Goal: Transaction & Acquisition: Purchase product/service

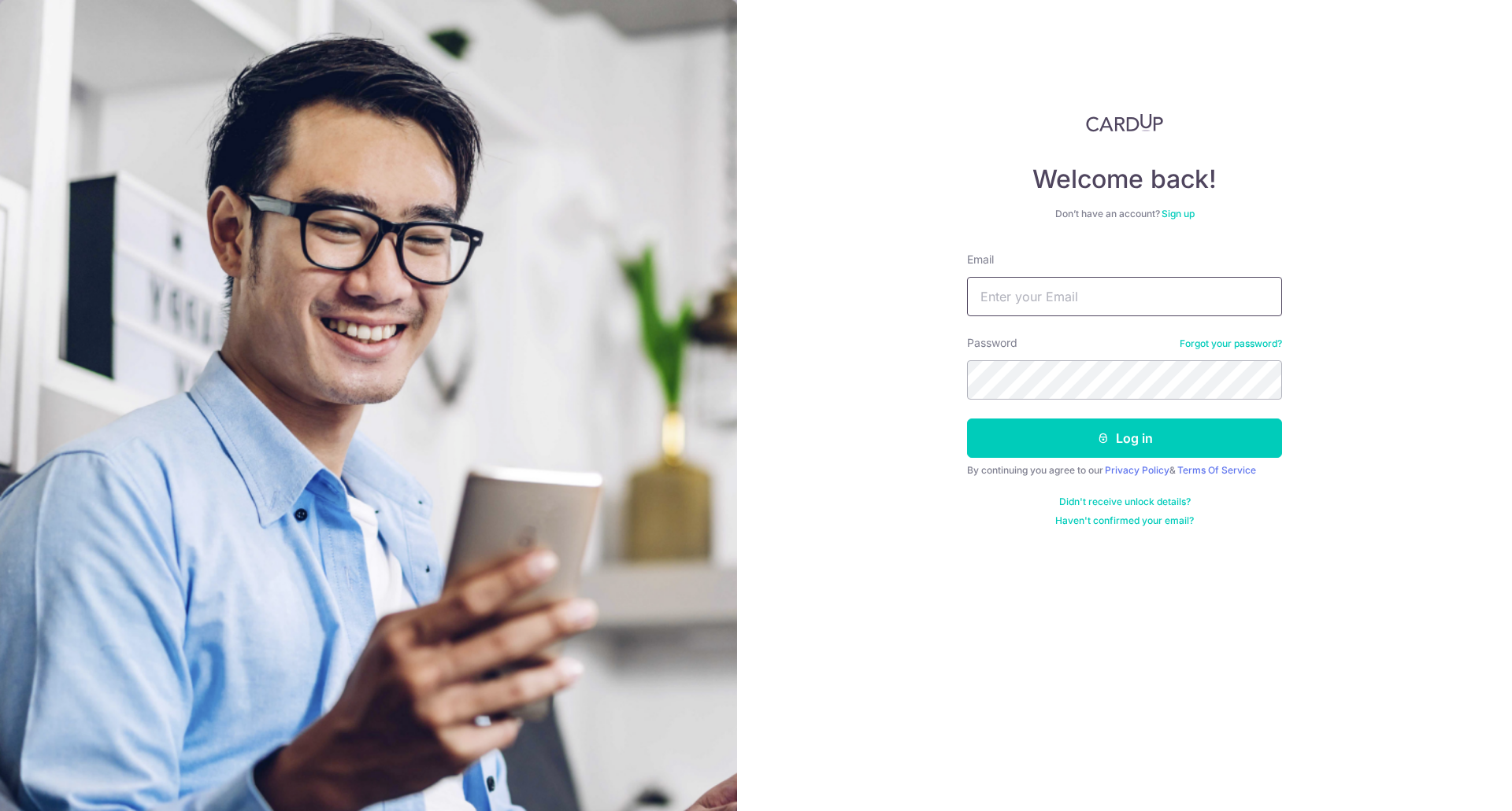
type input "[EMAIL_ADDRESS][DOMAIN_NAME]"
click at [1021, 287] on input "[EMAIL_ADDRESS][DOMAIN_NAME]" at bounding box center [1124, 297] width 315 height 39
click at [1000, 433] on button "Log in" at bounding box center [1124, 439] width 315 height 39
click at [1007, 431] on button "Log in" at bounding box center [1124, 439] width 315 height 39
click at [886, 416] on div "Welcome back! Don’t have an account? Sign up Email dominickisme@hotmail.com Pas…" at bounding box center [1124, 406] width 775 height 811
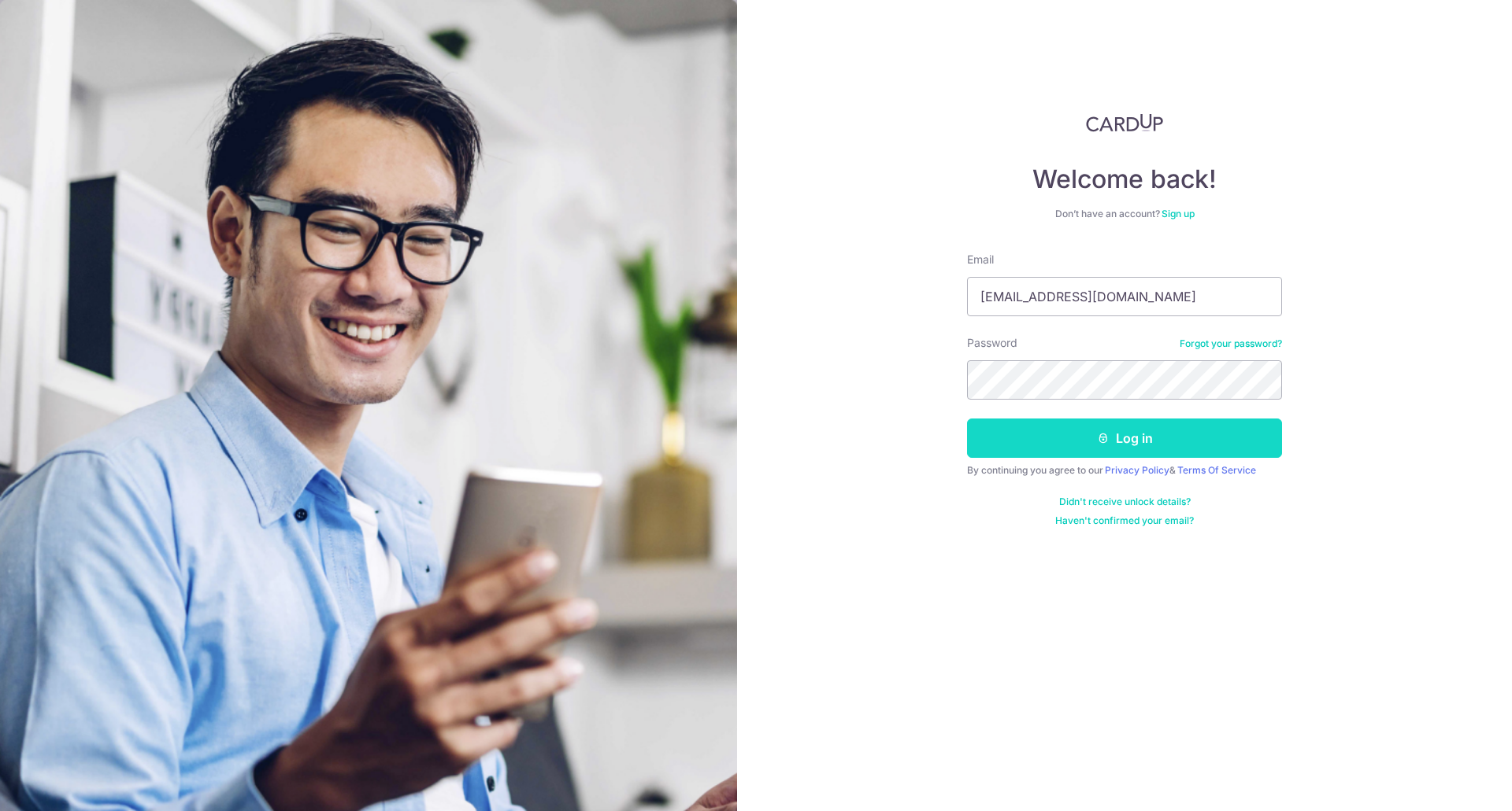
click at [1054, 448] on button "Log in" at bounding box center [1124, 439] width 315 height 39
click at [1029, 433] on button "Log in" at bounding box center [1124, 439] width 315 height 39
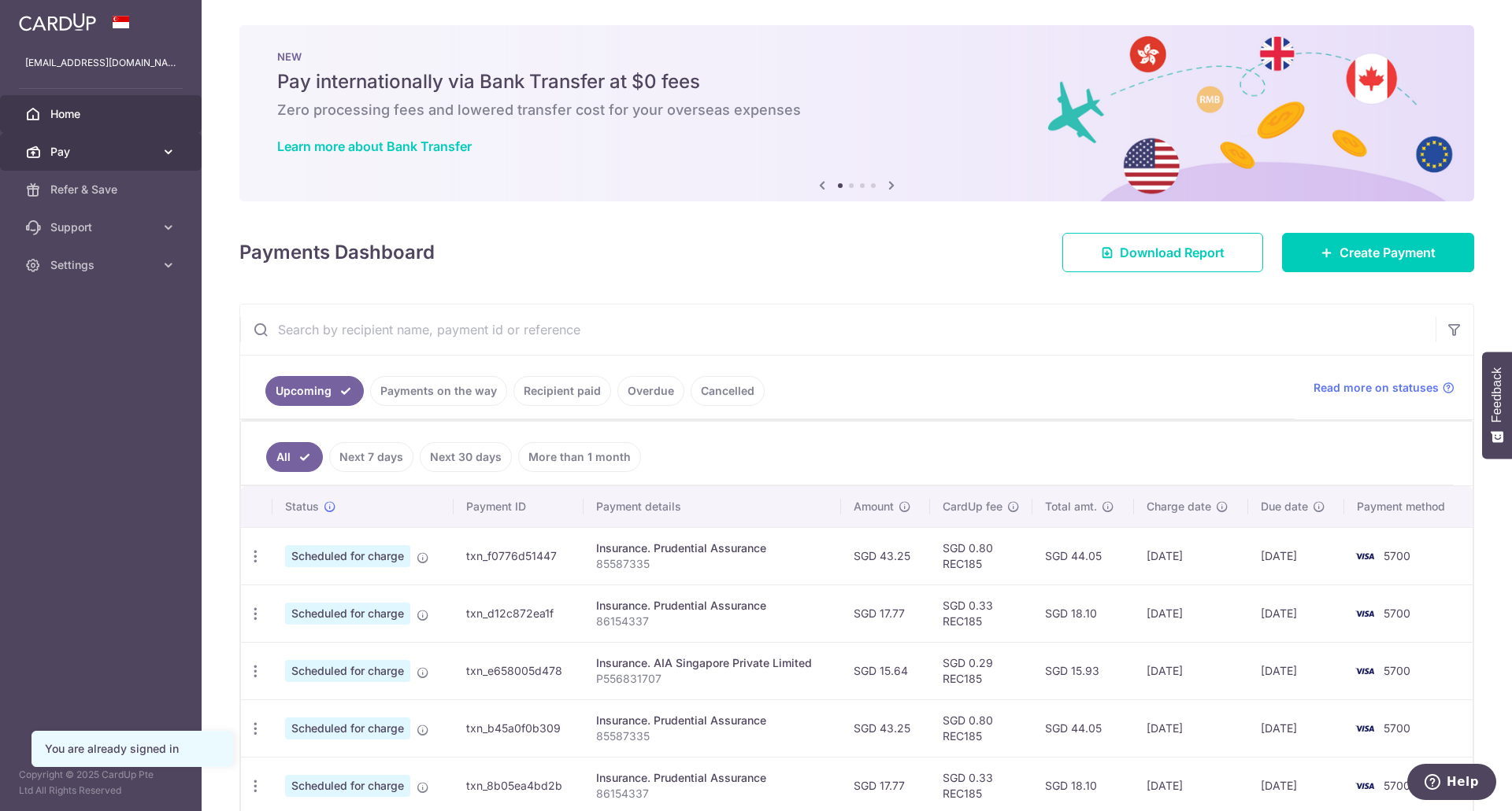
click at [74, 147] on span "Pay" at bounding box center [102, 152] width 104 height 16
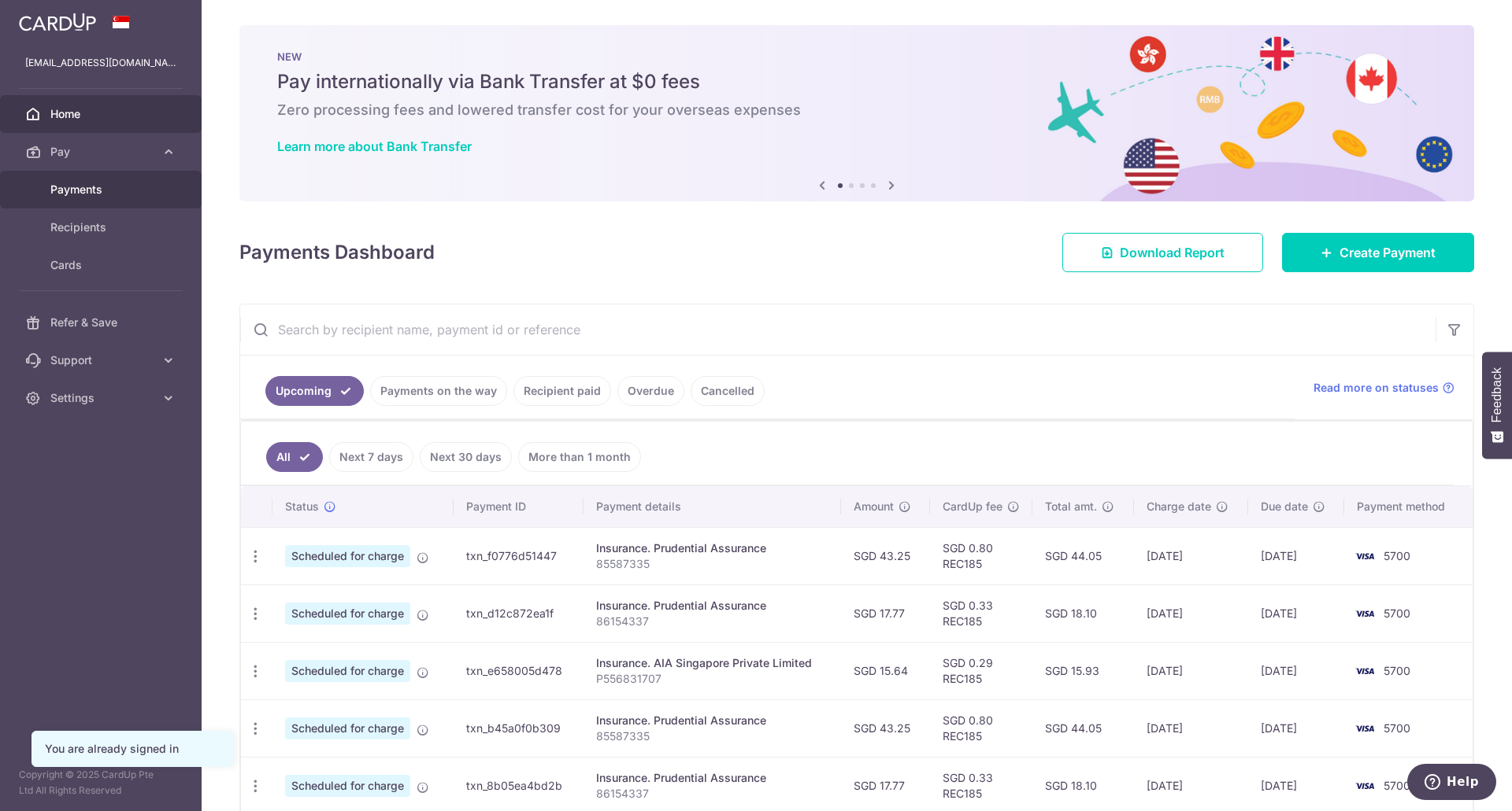
click at [152, 191] on span "Payments" at bounding box center [102, 190] width 104 height 16
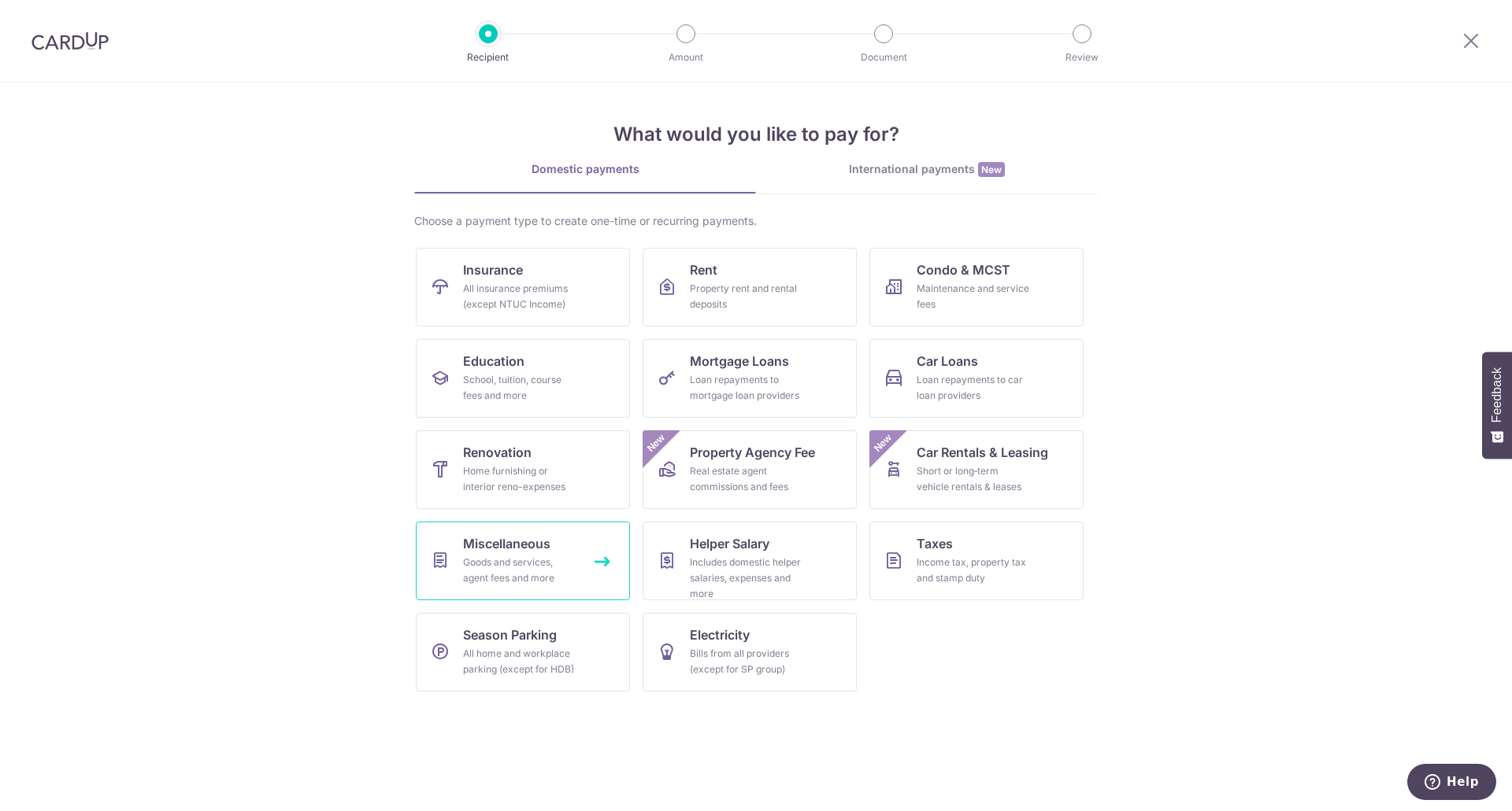
click at [550, 576] on div "Goods and services, agent fees and more" at bounding box center [519, 570] width 113 height 31
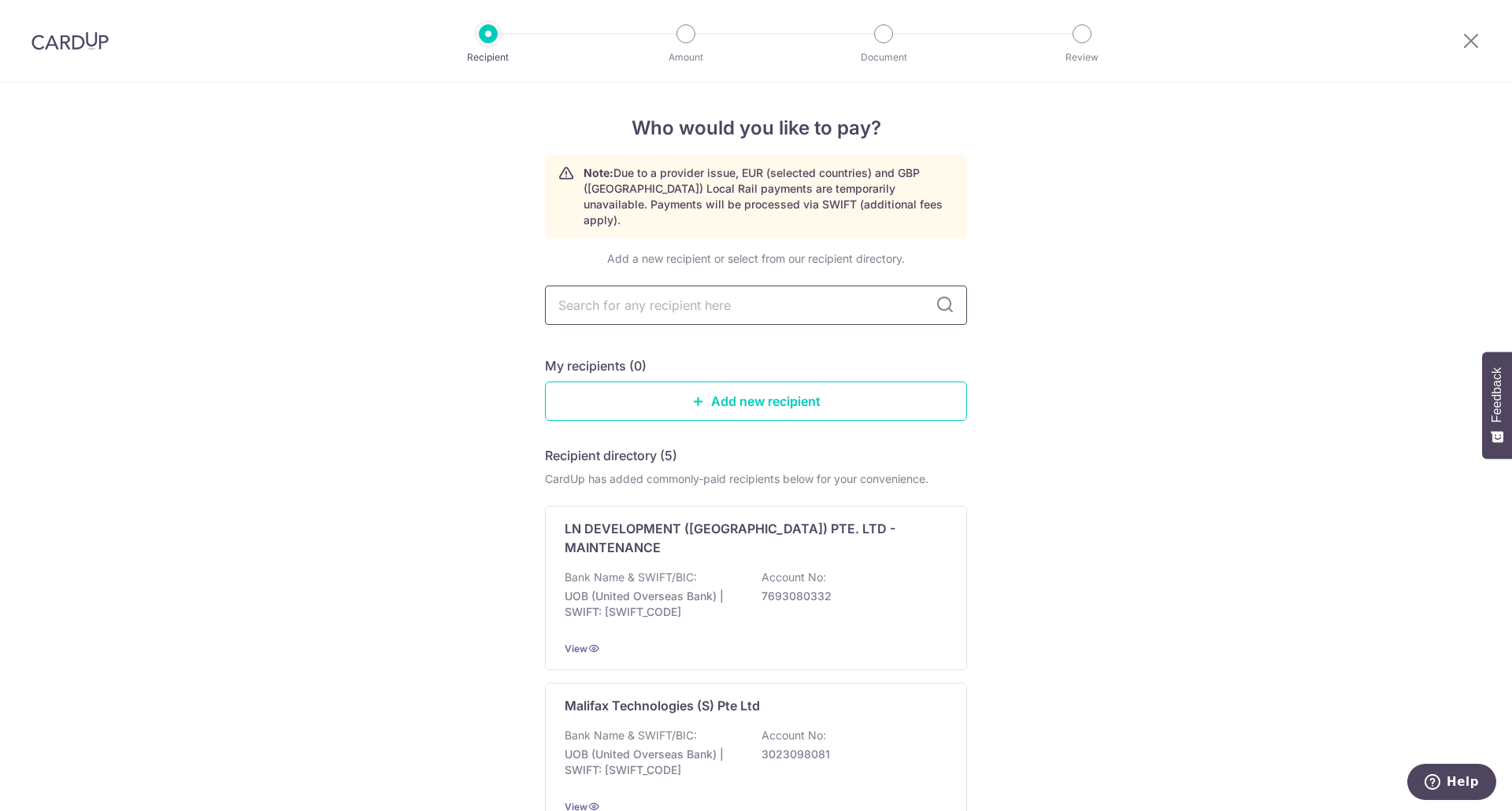
click at [671, 294] on input "text" at bounding box center [756, 305] width 422 height 39
click at [929, 286] on div at bounding box center [756, 305] width 422 height 39
click at [953, 290] on input "text" at bounding box center [756, 305] width 422 height 39
click at [943, 296] on icon at bounding box center [945, 305] width 19 height 19
click at [895, 286] on input "text" at bounding box center [756, 305] width 422 height 39
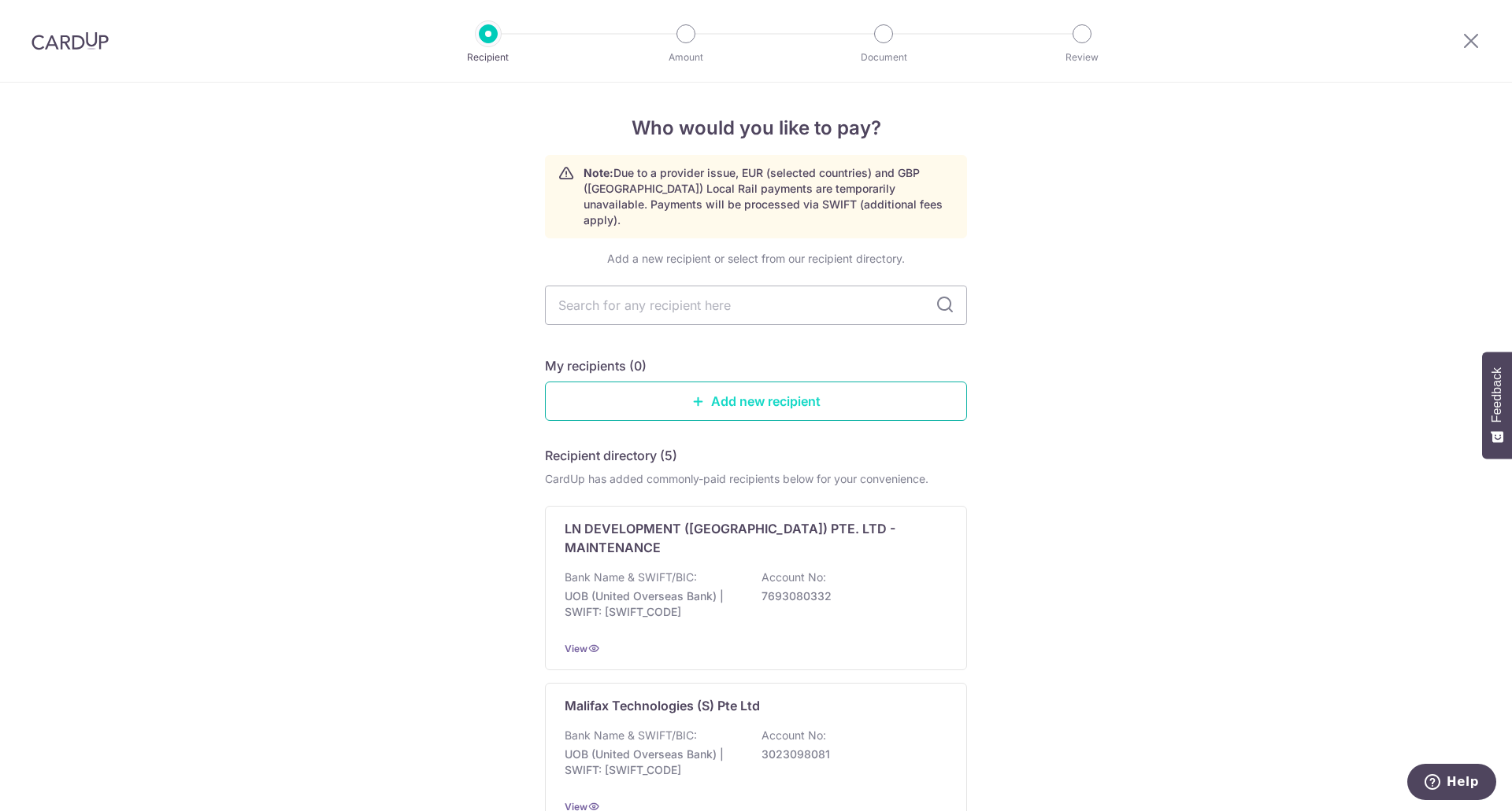
click at [830, 381] on link "Add new recipient" at bounding box center [756, 401] width 422 height 39
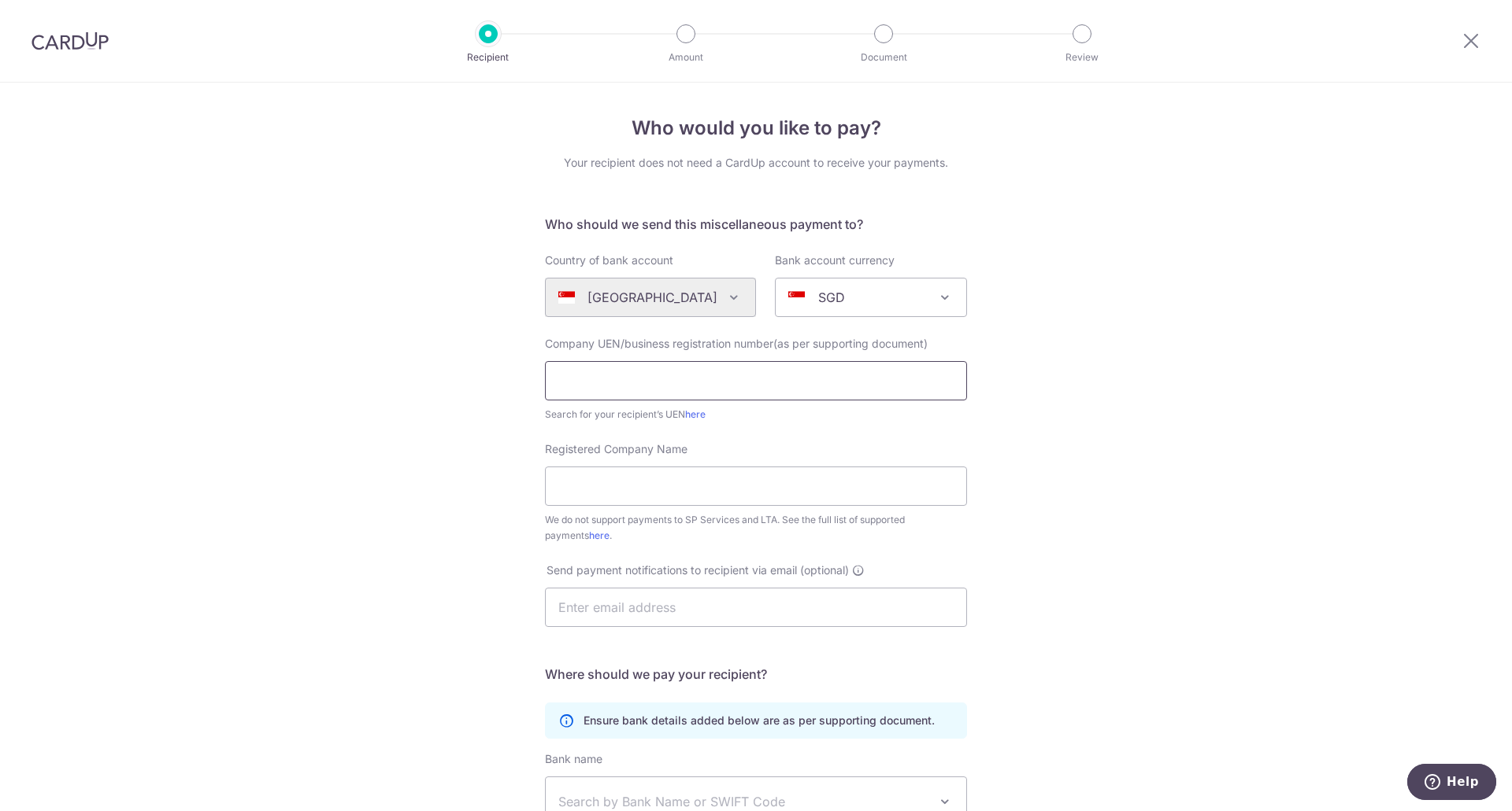
click at [738, 365] on input "text" at bounding box center [756, 380] width 422 height 39
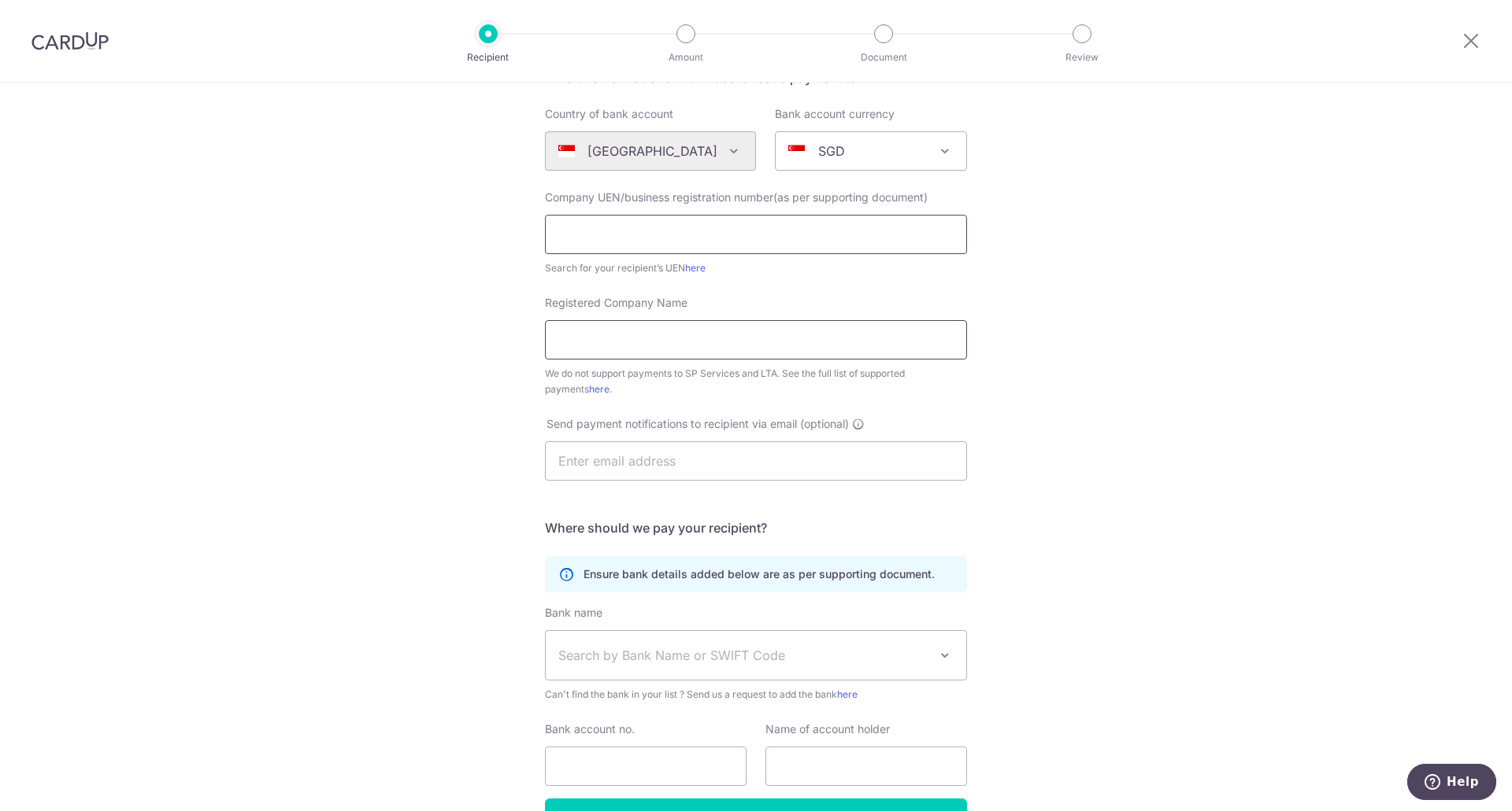
scroll to position [157, 0]
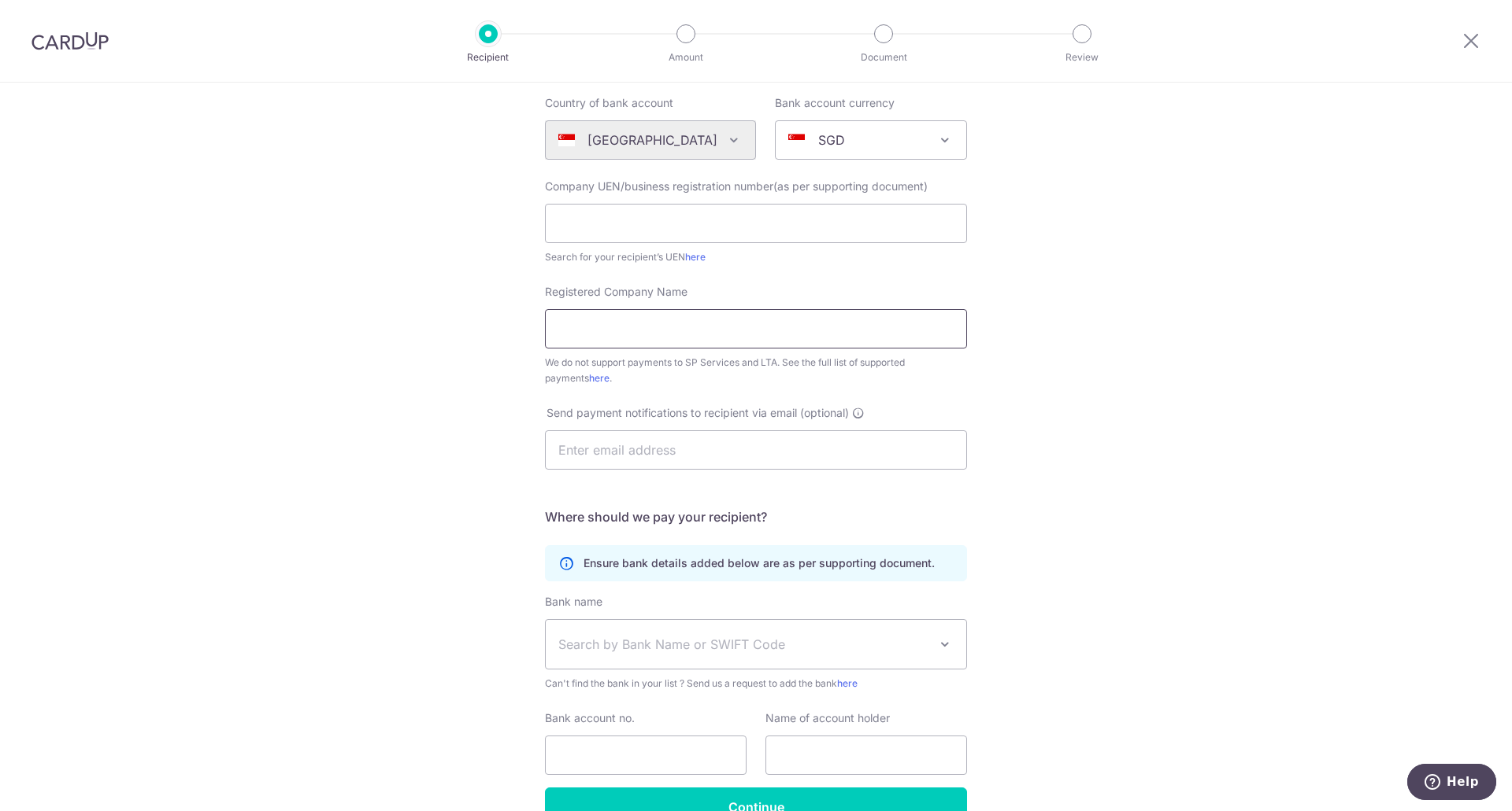
click at [701, 328] on input "Registered Company Name" at bounding box center [756, 329] width 422 height 39
click at [705, 447] on input "text" at bounding box center [756, 450] width 422 height 39
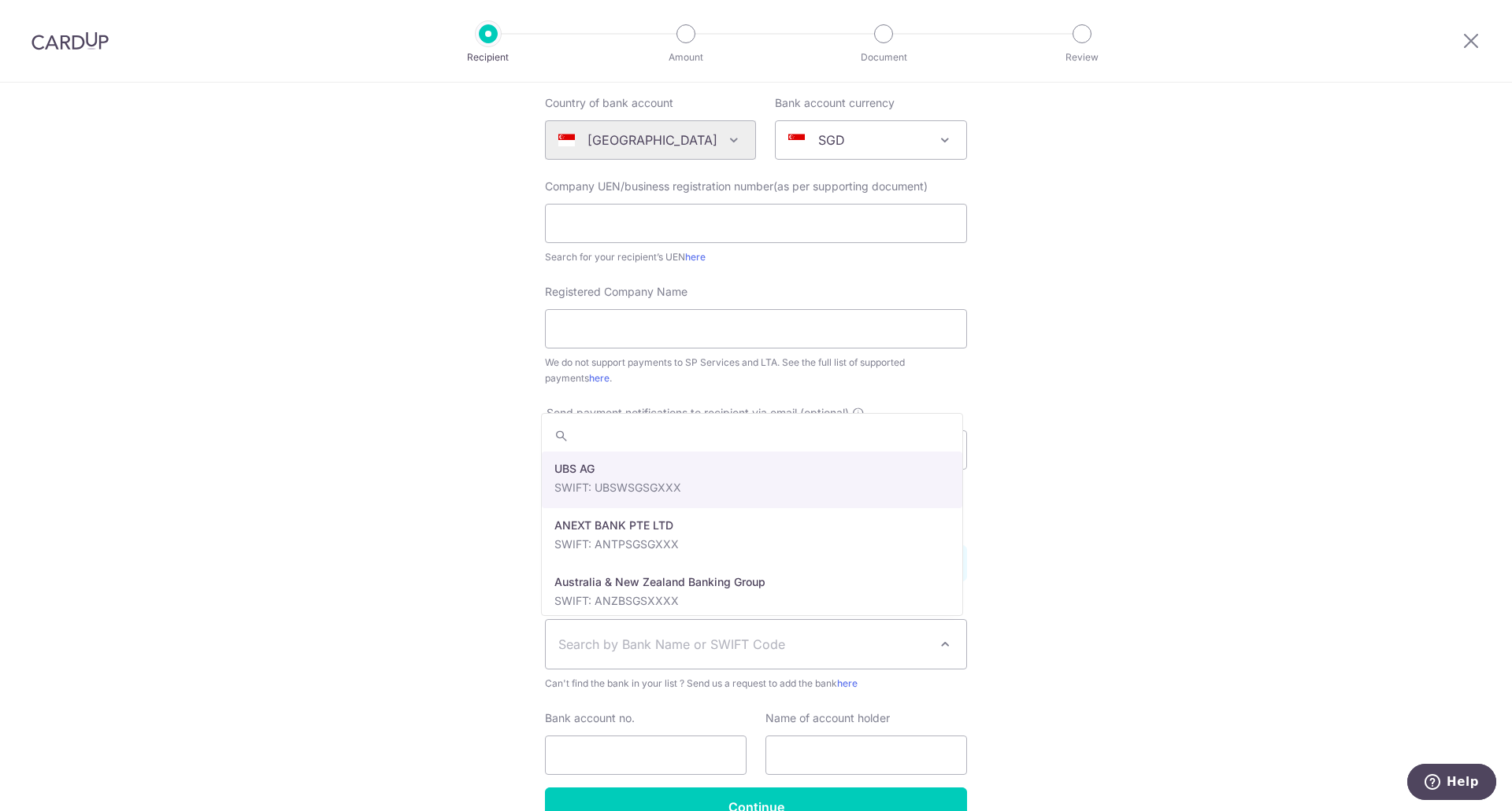
click at [581, 645] on span "Search by Bank Name or SWIFT Code" at bounding box center [743, 644] width 370 height 19
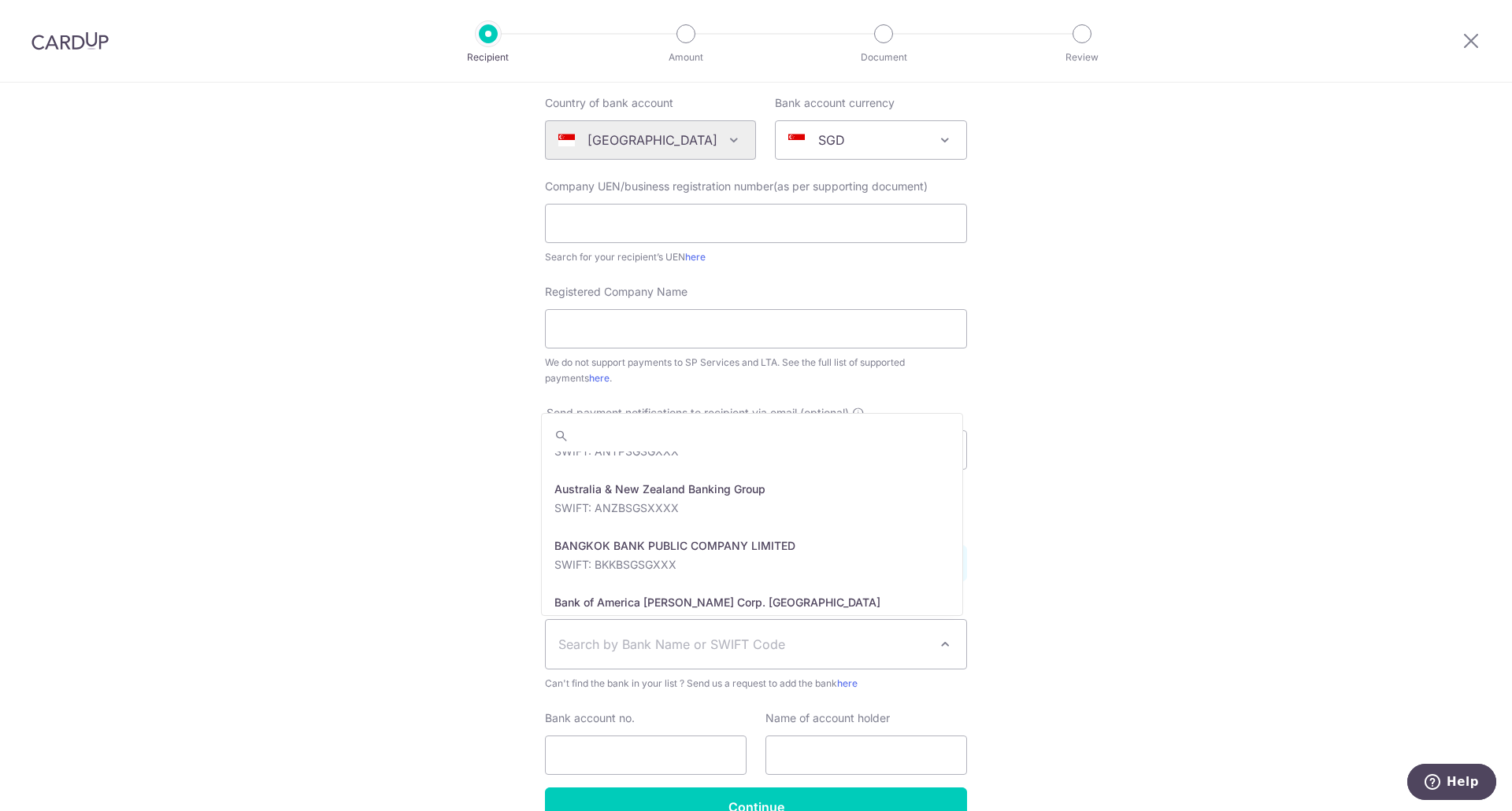
scroll to position [314, 0]
click at [605, 437] on input "search" at bounding box center [752, 435] width 420 height 31
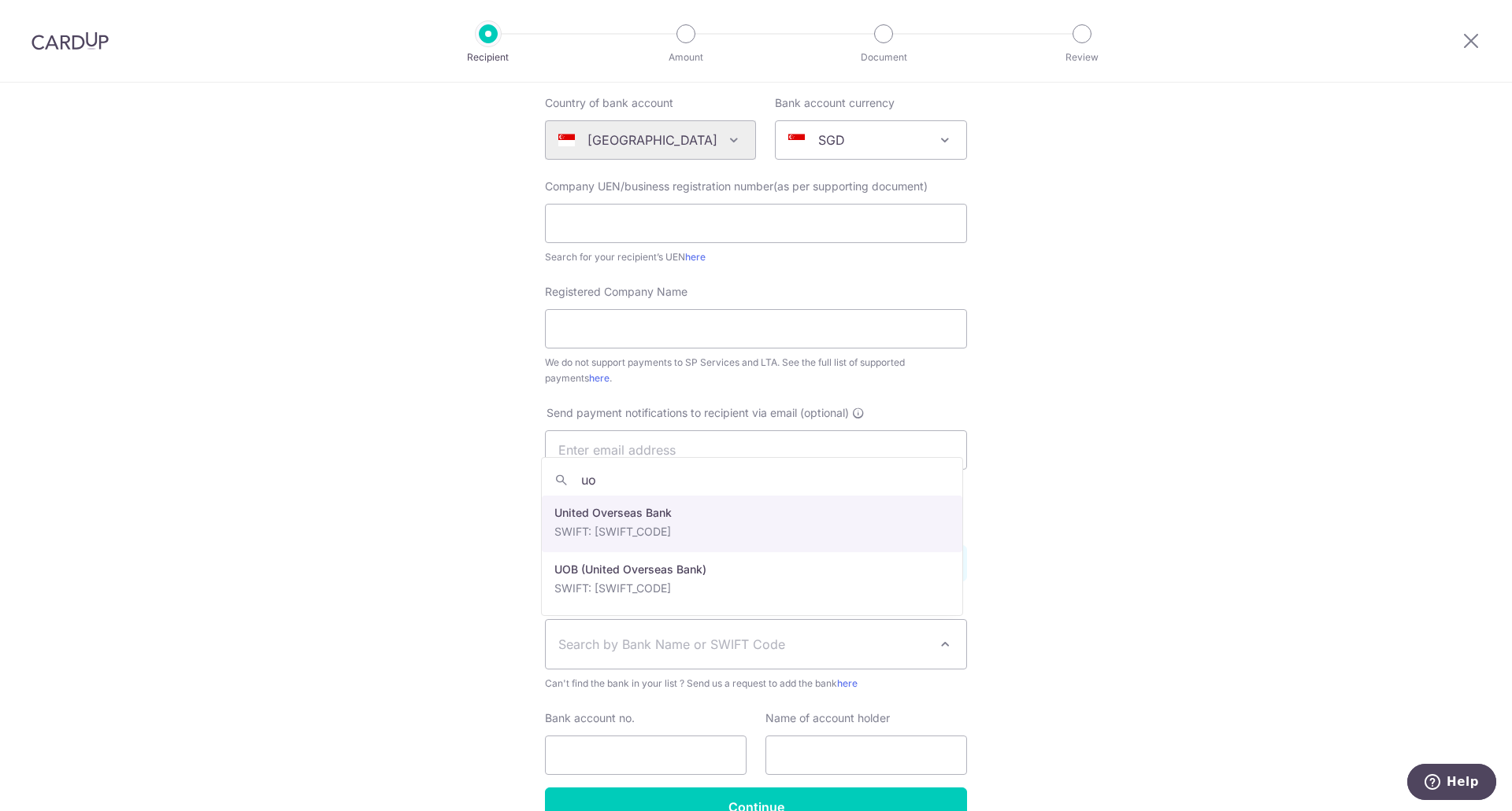
type input "uob"
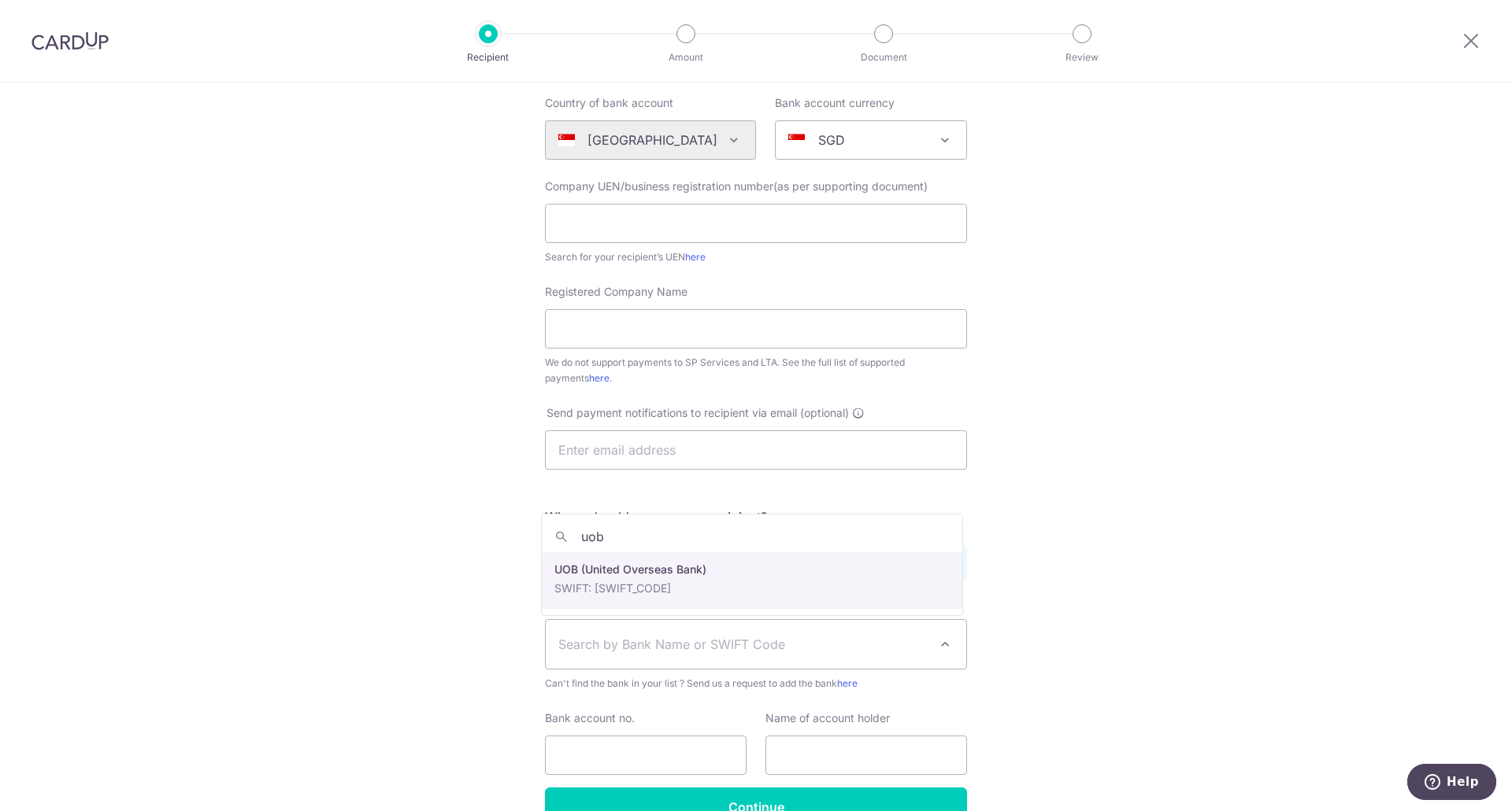
select select "18"
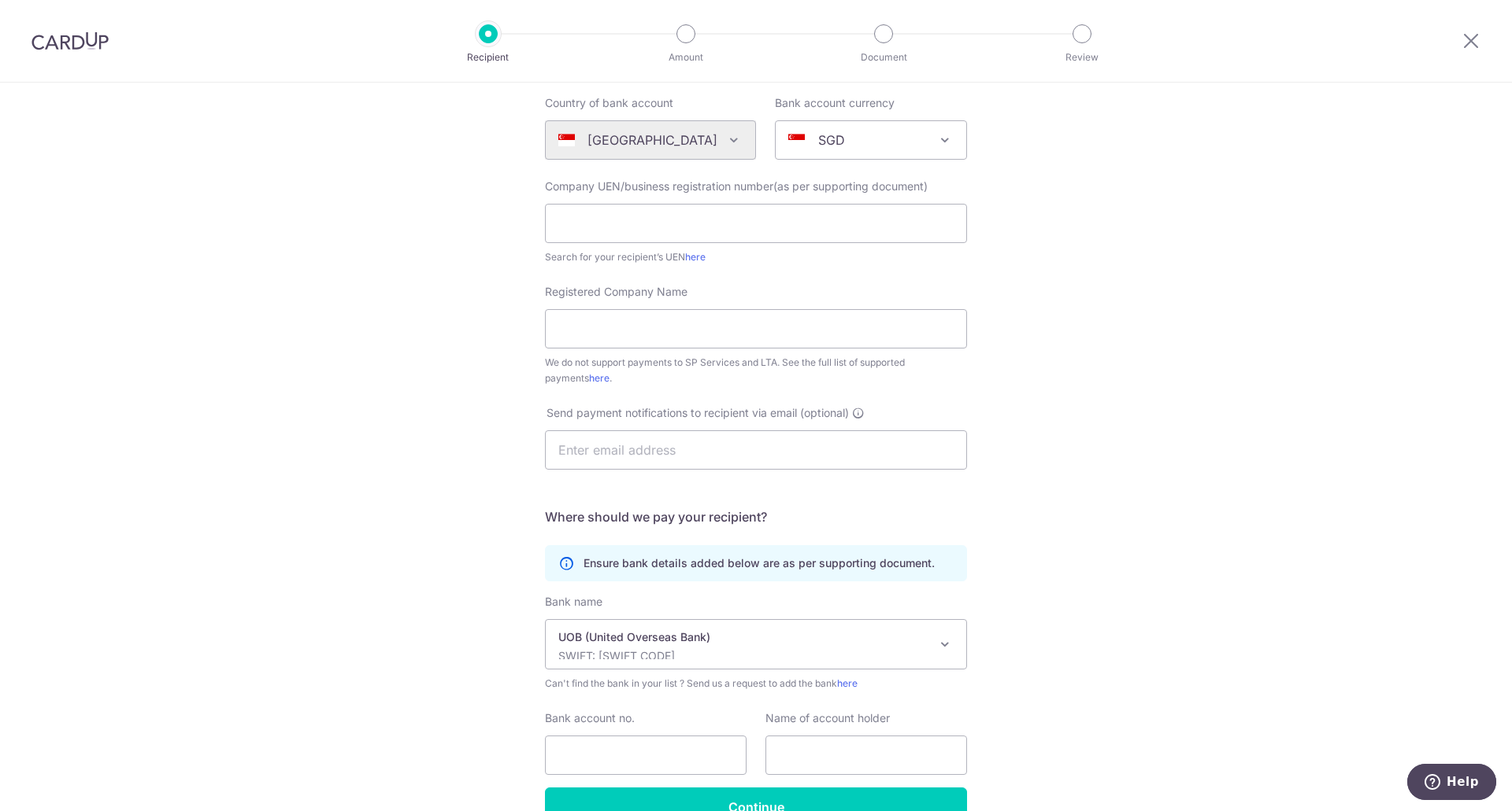
click at [618, 729] on div "Bank account no." at bounding box center [646, 743] width 202 height 64
click at [619, 740] on input "Bank account no." at bounding box center [646, 756] width 202 height 39
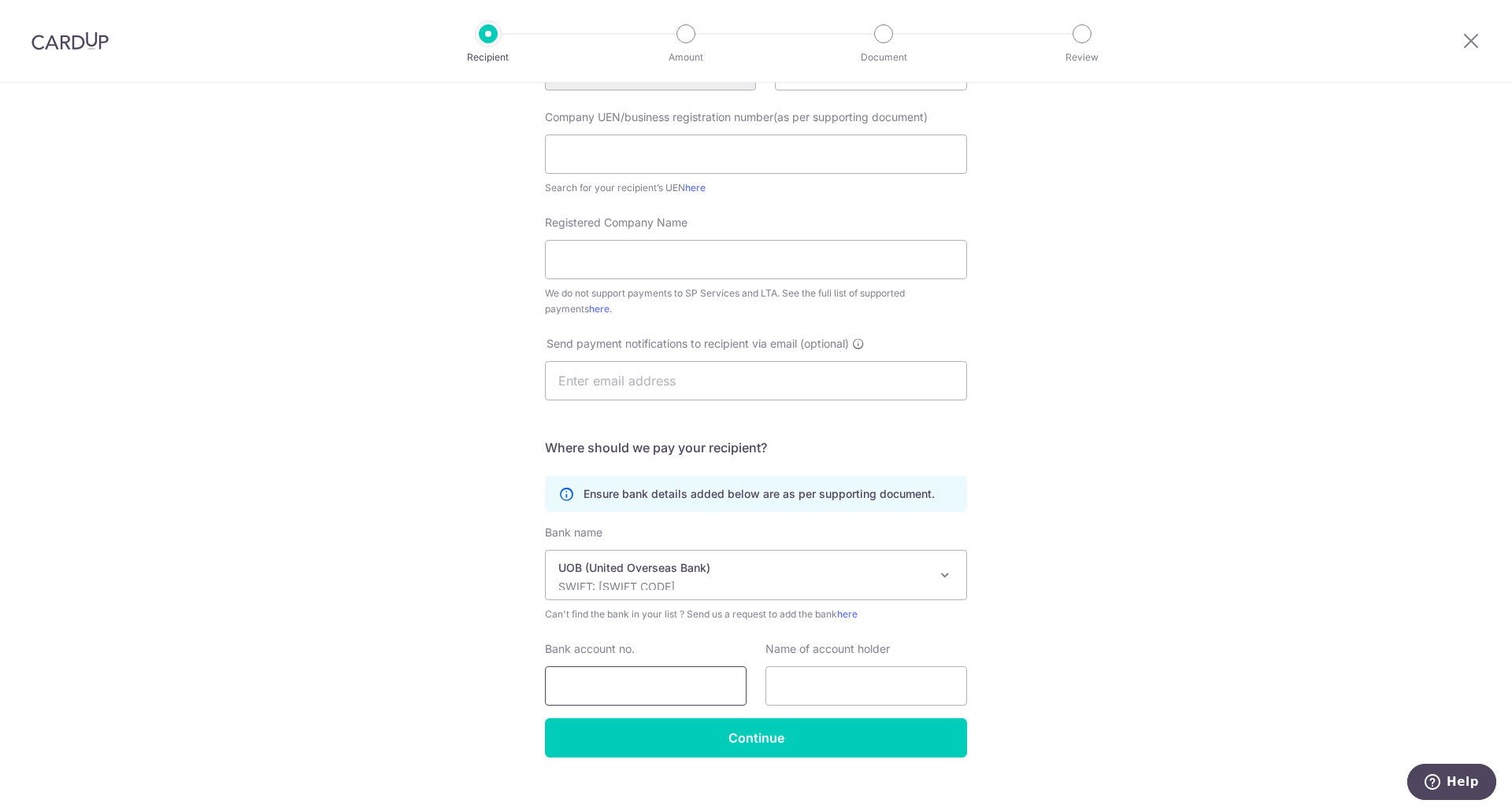
scroll to position [169, 0]
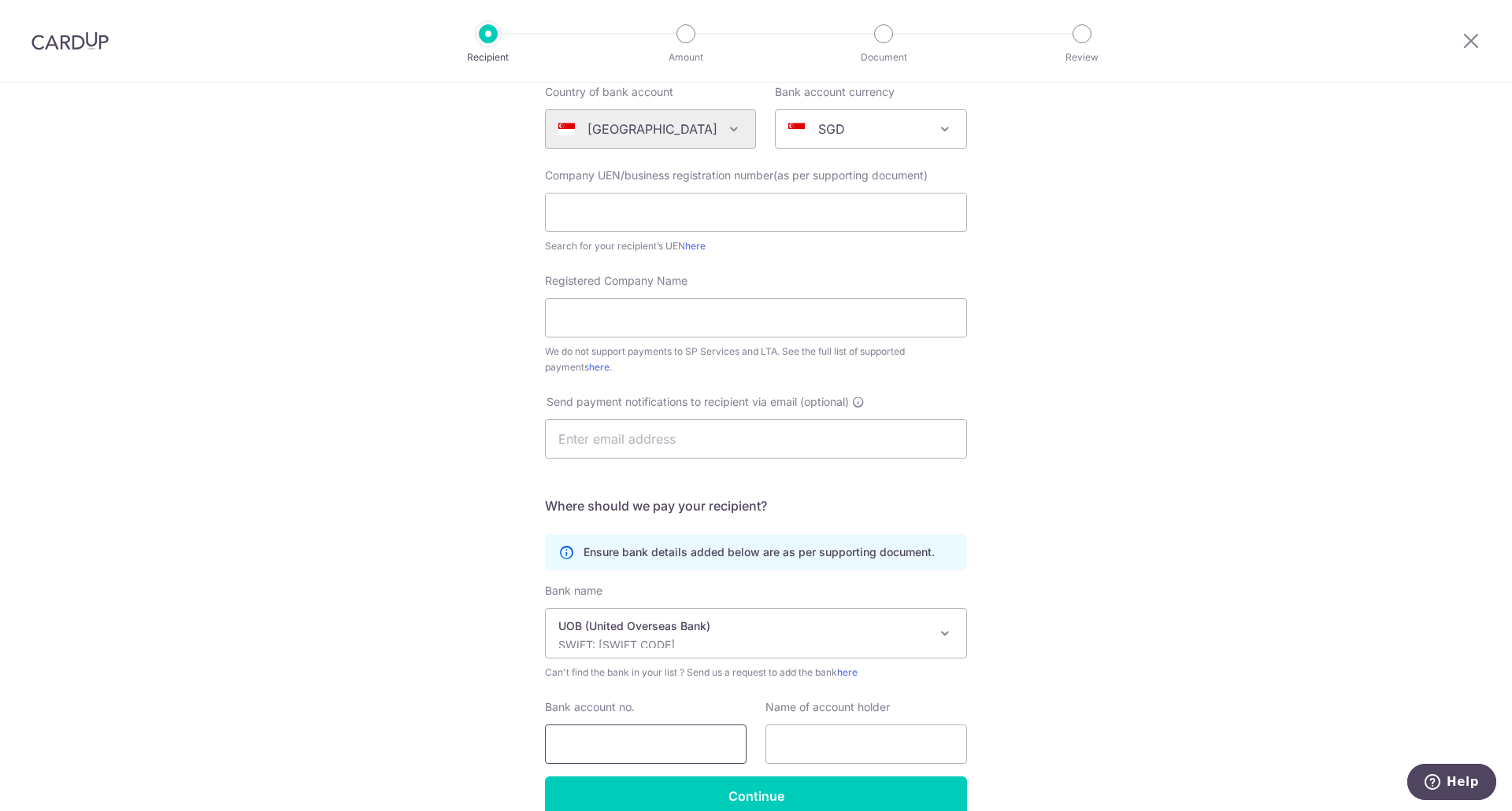
click at [594, 741] on input "Bank account no." at bounding box center [646, 744] width 202 height 39
type input "3953062389"
click at [797, 735] on input "text" at bounding box center [866, 744] width 202 height 39
paste input "JNB TRAVEL PTE LTD"
type input "JNB TRAVEL PTE LTD"
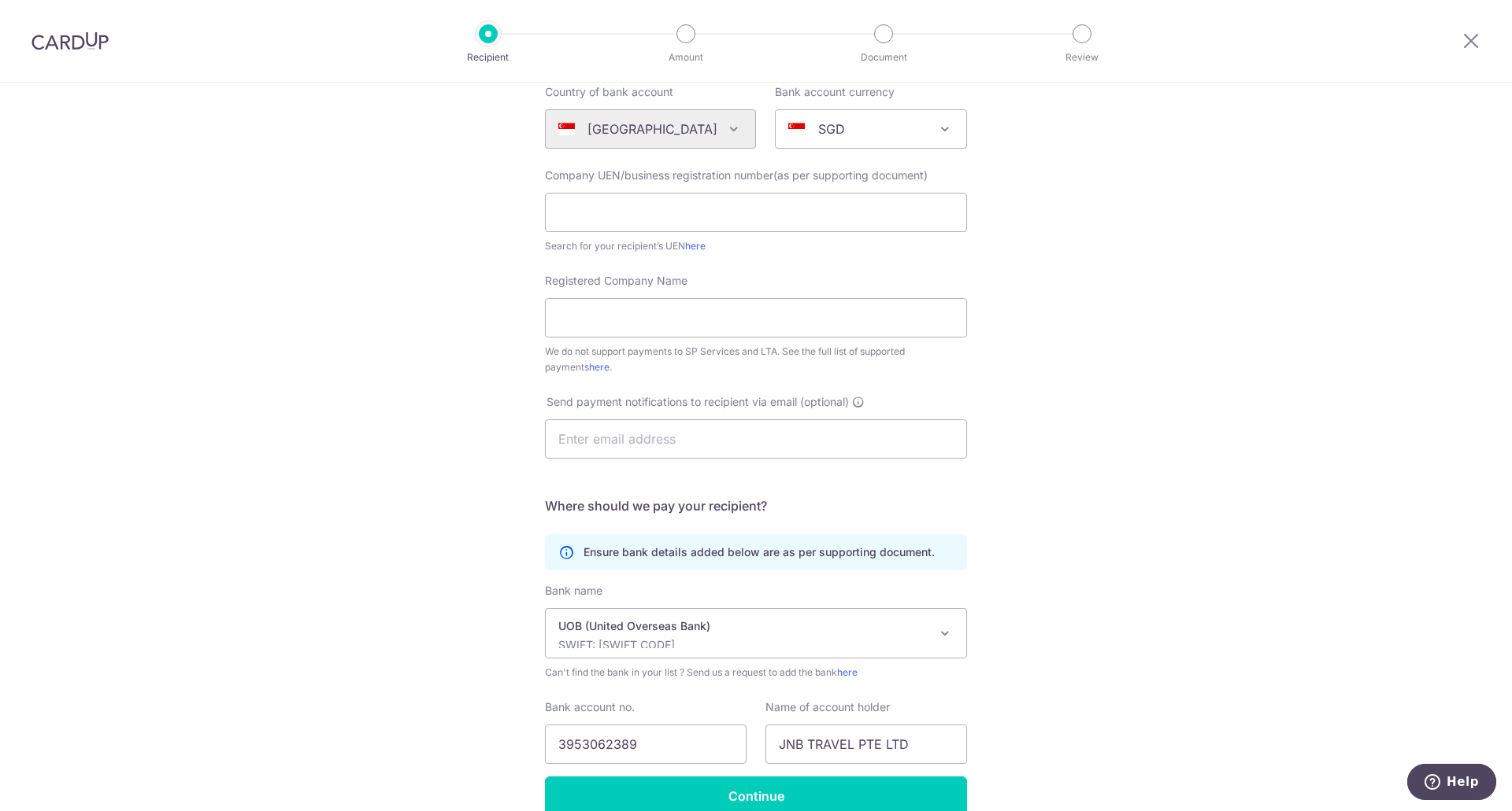
click at [384, 474] on div "Who would you like to pay? Your recipient does not need a CardUp account to rec…" at bounding box center [756, 402] width 1512 height 975
drag, startPoint x: 614, startPoint y: 234, endPoint x: 609, endPoint y: 215, distance: 19.6
click at [609, 215] on input "text" at bounding box center [756, 213] width 422 height 39
click at [617, 316] on input "Registered Company Name" at bounding box center [756, 318] width 422 height 39
drag, startPoint x: 601, startPoint y: 231, endPoint x: 601, endPoint y: 219, distance: 12.0
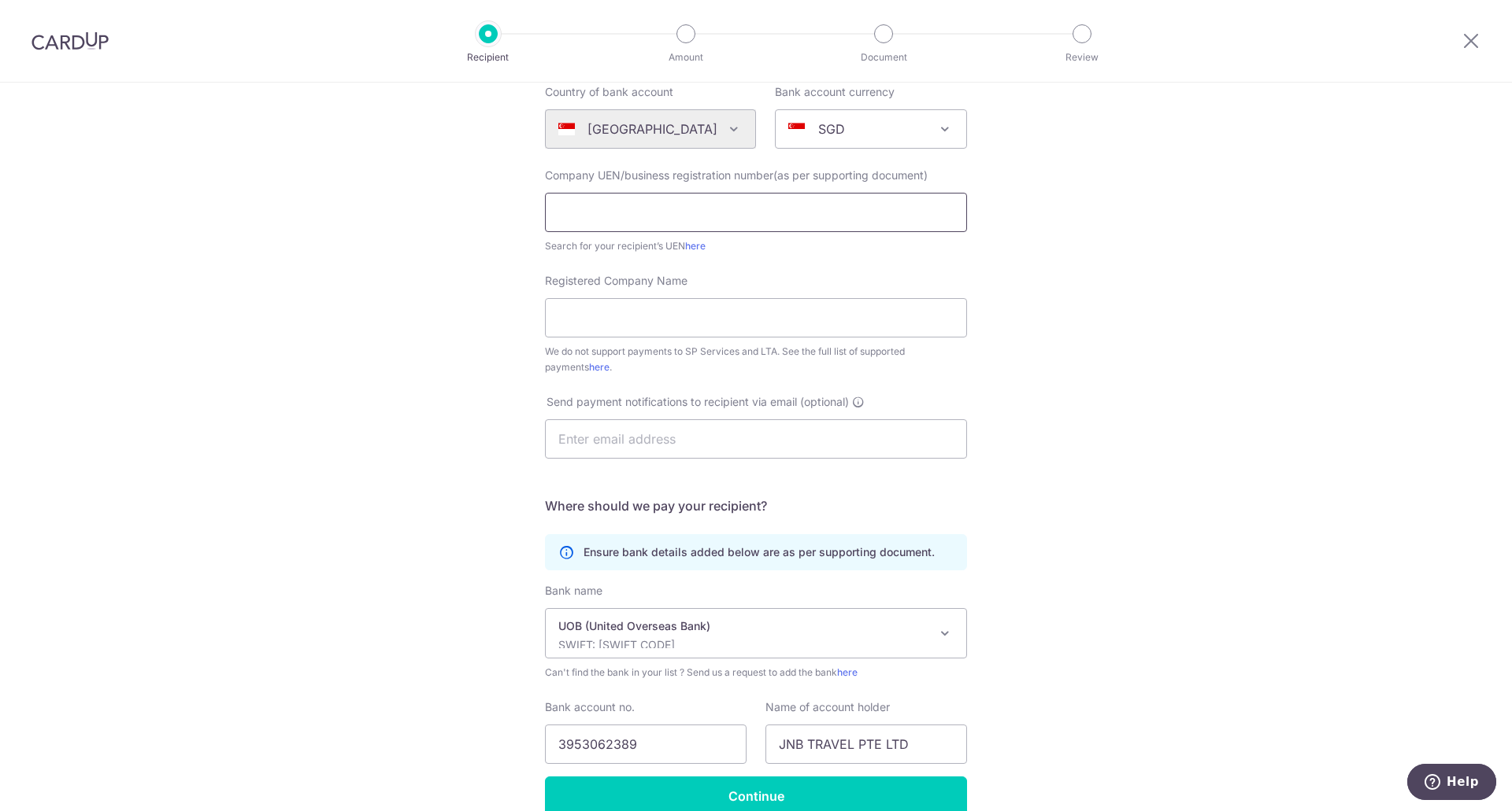
click at [601, 220] on input "text" at bounding box center [756, 213] width 422 height 39
click at [592, 321] on input "Registered Company Name" at bounding box center [756, 318] width 422 height 39
click at [576, 432] on input "text" at bounding box center [756, 439] width 422 height 39
click at [663, 439] on input "text" at bounding box center [756, 439] width 422 height 39
paste input "JNB TRAVEL PTE LTD <sales@jnbtravel.sg>"
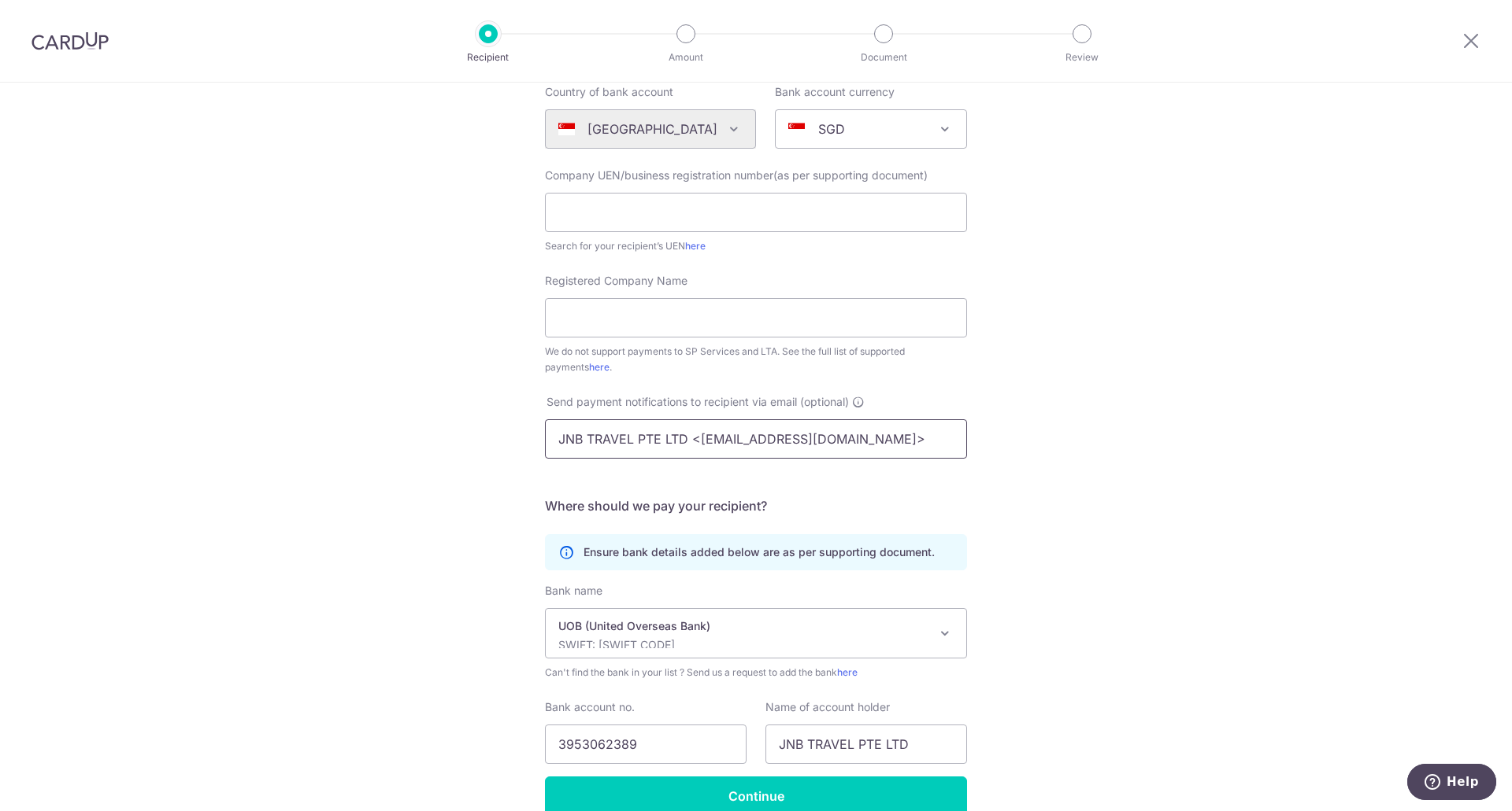
drag, startPoint x: 695, startPoint y: 443, endPoint x: 537, endPoint y: 441, distance: 158.0
click at [537, 441] on div "Send payment notifications to recipient via email (optional) JNB TRAVEL PTE LTD…" at bounding box center [755, 426] width 441 height 64
click at [768, 443] on input "sales@jnbtravel.sg>" at bounding box center [756, 439] width 422 height 39
type input "sales@jnbtravel.sg"
click at [646, 215] on input "text" at bounding box center [756, 213] width 422 height 39
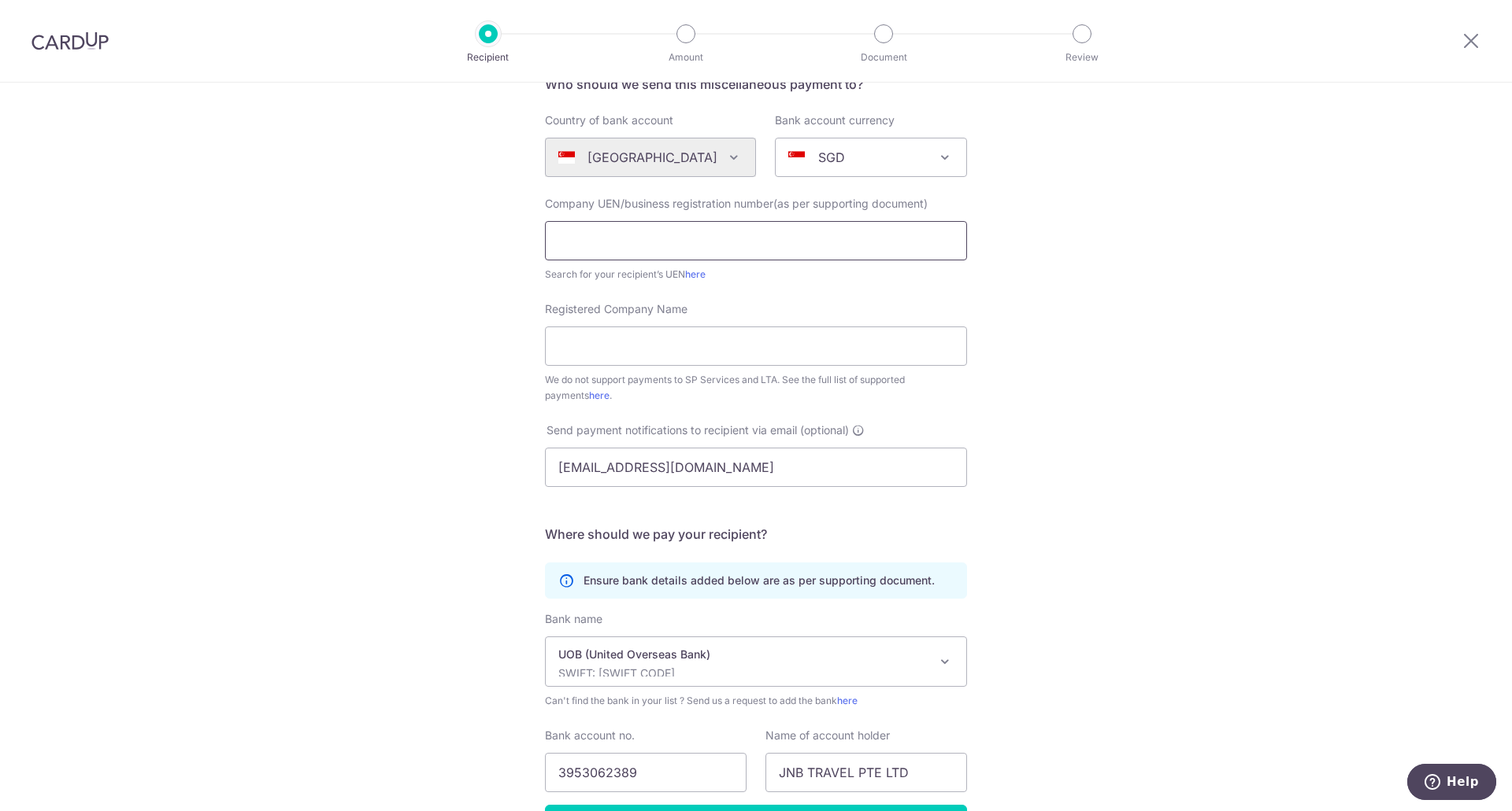
scroll to position [89, 0]
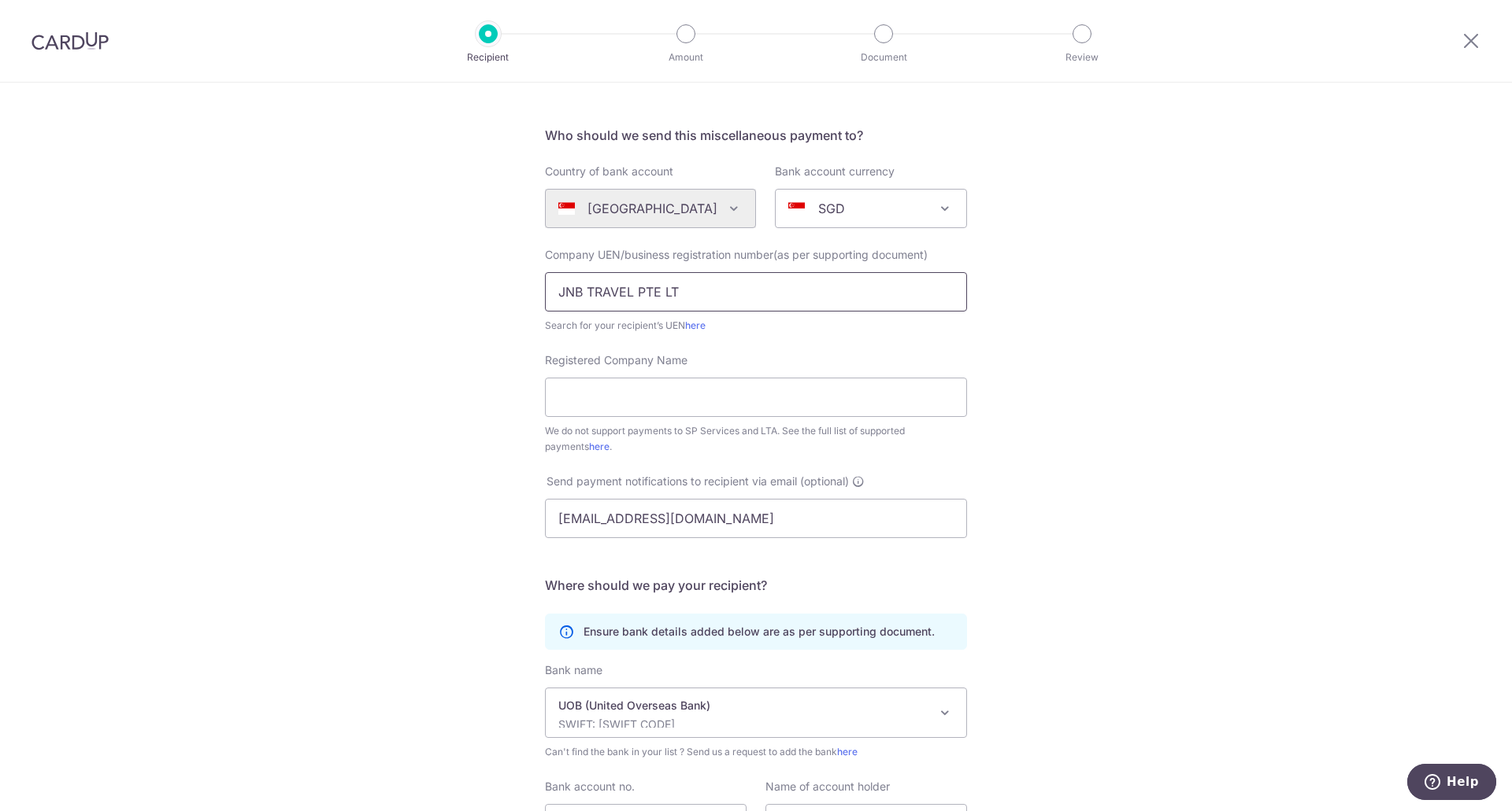
type input "JNB TRAVEL PTE LTD"
drag, startPoint x: 714, startPoint y: 297, endPoint x: 450, endPoint y: 294, distance: 264.0
click at [450, 294] on div "Who would you like to pay? Your recipient does not need a CardUp account to rec…" at bounding box center [756, 481] width 1512 height 975
drag, startPoint x: 560, startPoint y: 397, endPoint x: 573, endPoint y: 399, distance: 13.2
click at [573, 399] on input "Registered Company Name" at bounding box center [756, 397] width 422 height 39
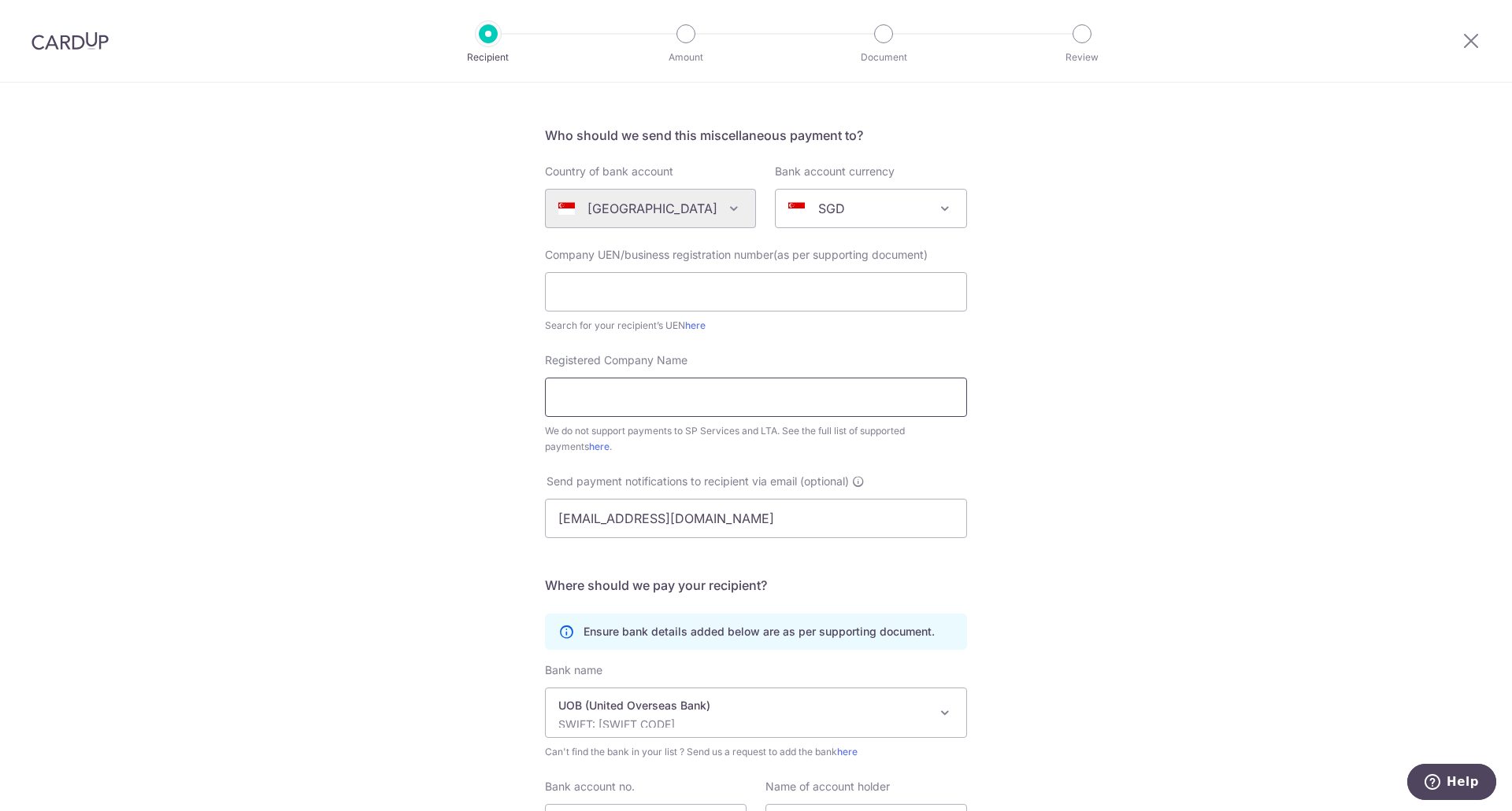
paste input "JNB TRAVEL PTE LTD"
type input "JNB TRAVEL PTE LTD"
click at [639, 295] on input "text" at bounding box center [756, 292] width 422 height 39
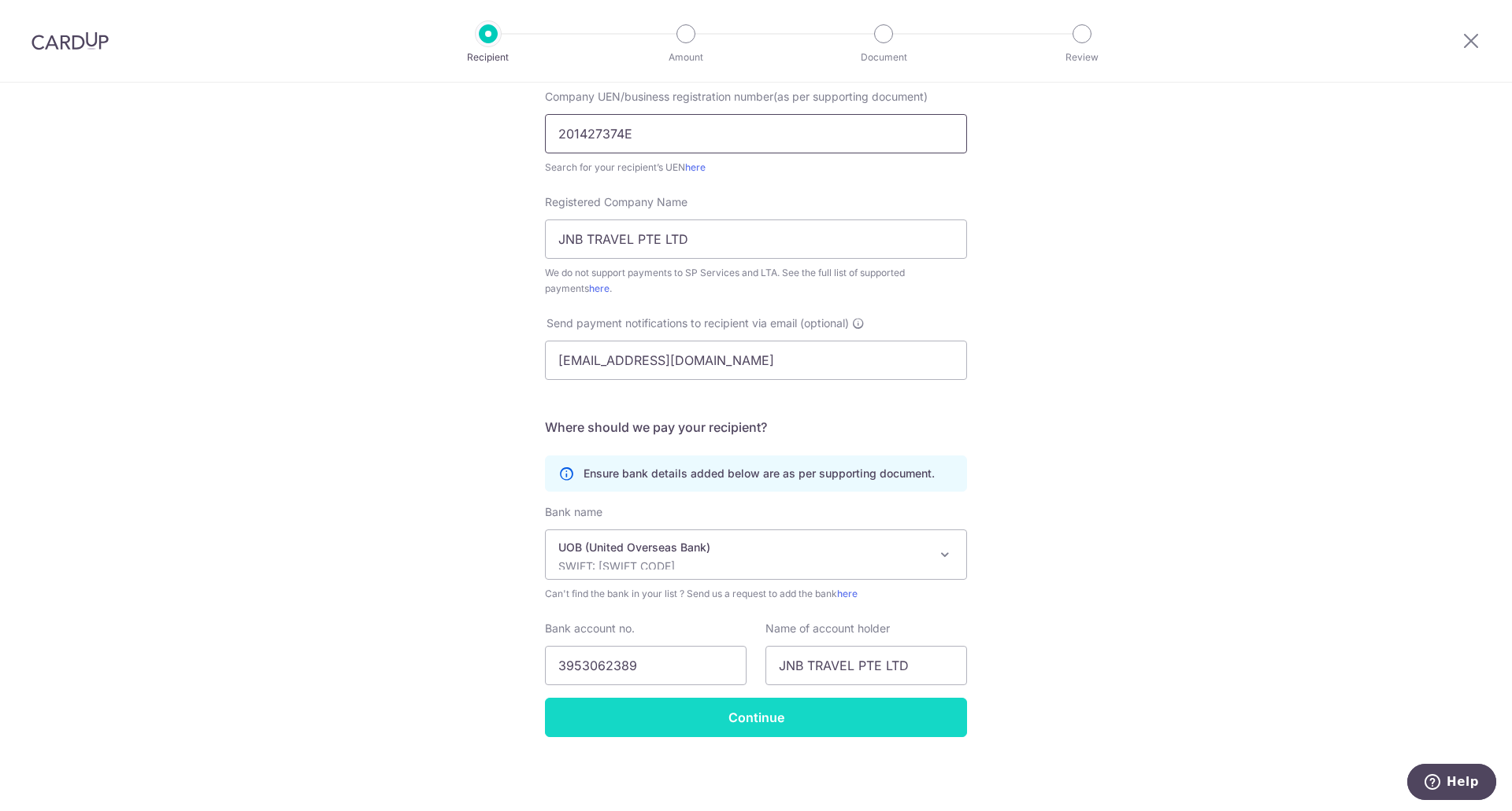
type input "201427374E"
click at [657, 719] on input "Continue" at bounding box center [756, 717] width 422 height 39
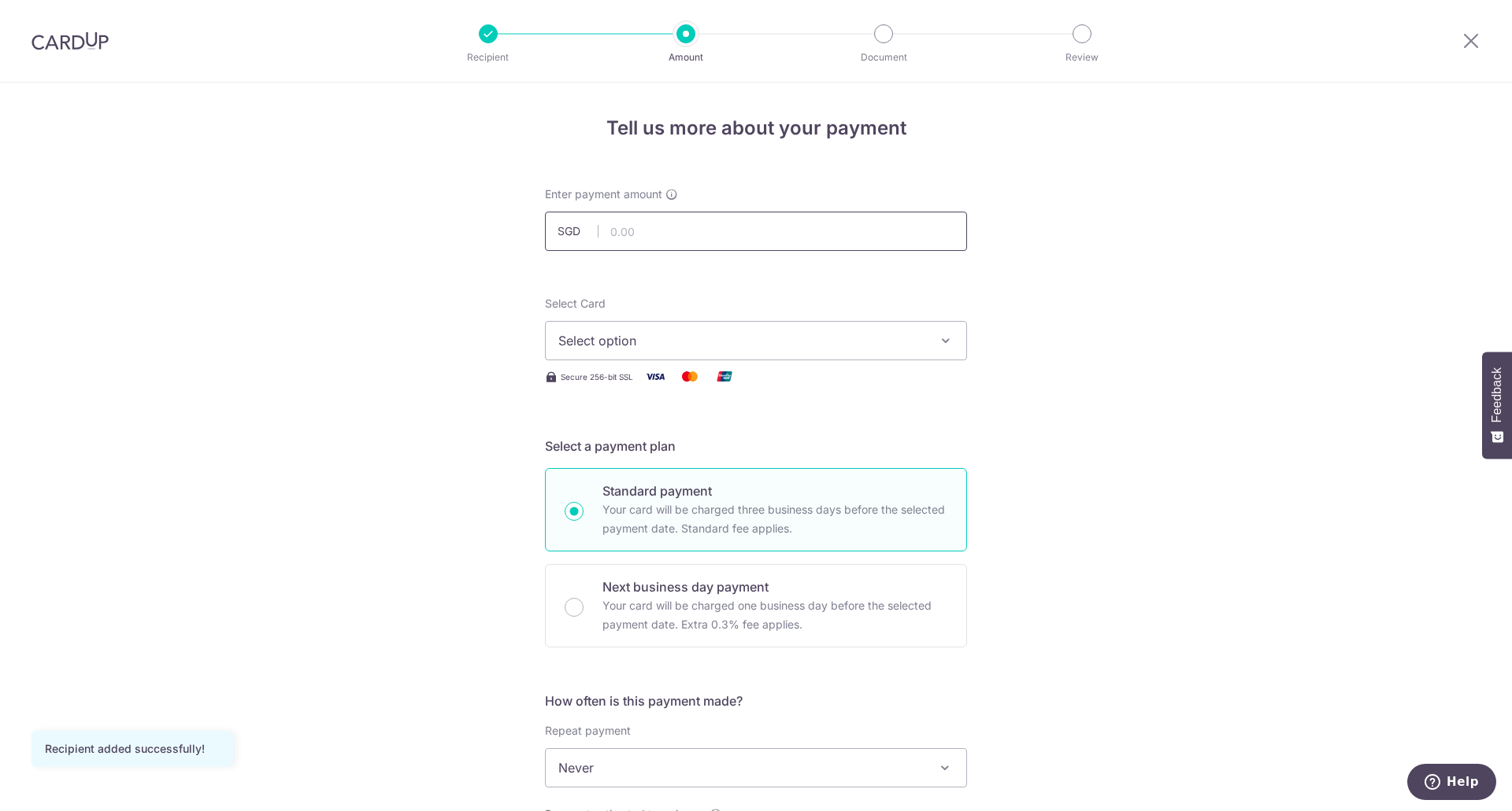
click at [645, 235] on input "text" at bounding box center [756, 231] width 422 height 39
click at [613, 326] on button "Select option" at bounding box center [756, 340] width 422 height 39
type input "1,800.00"
click at [626, 446] on span "**** 5700" at bounding box center [626, 453] width 60 height 19
click at [466, 447] on div "Tell us more about your payment Enter payment amount SGD 1,800.00 1800.00 Recip…" at bounding box center [756, 795] width 1512 height 1424
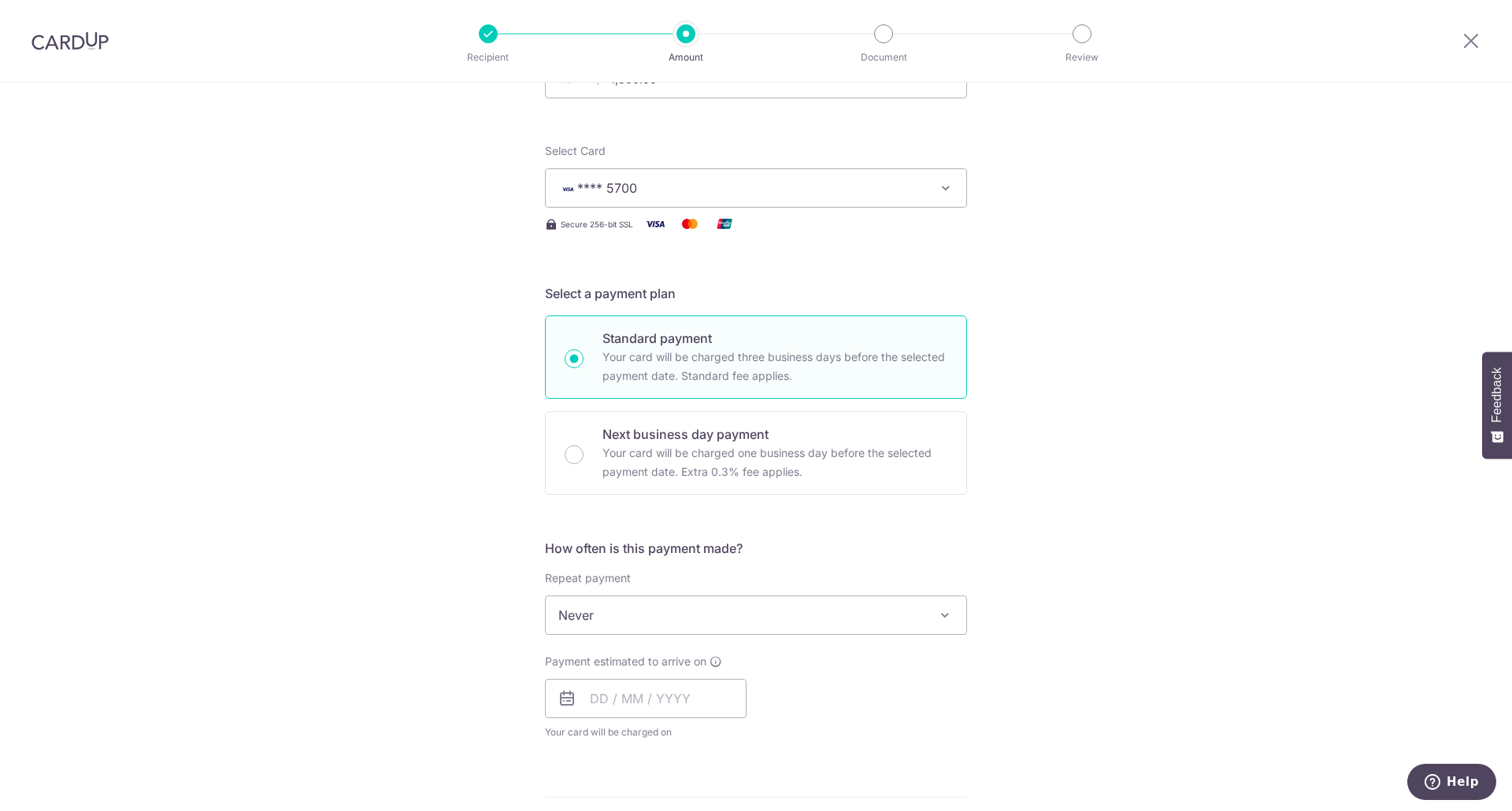
scroll to position [157, 0]
click at [378, 492] on div "Tell us more about your payment Enter payment amount SGD 1,800.00 1800.00 Recip…" at bounding box center [756, 637] width 1512 height 1424
click at [559, 459] on div "Next business day payment Your card will be charged one business day before the…" at bounding box center [756, 447] width 422 height 83
radio input "false"
radio input "true"
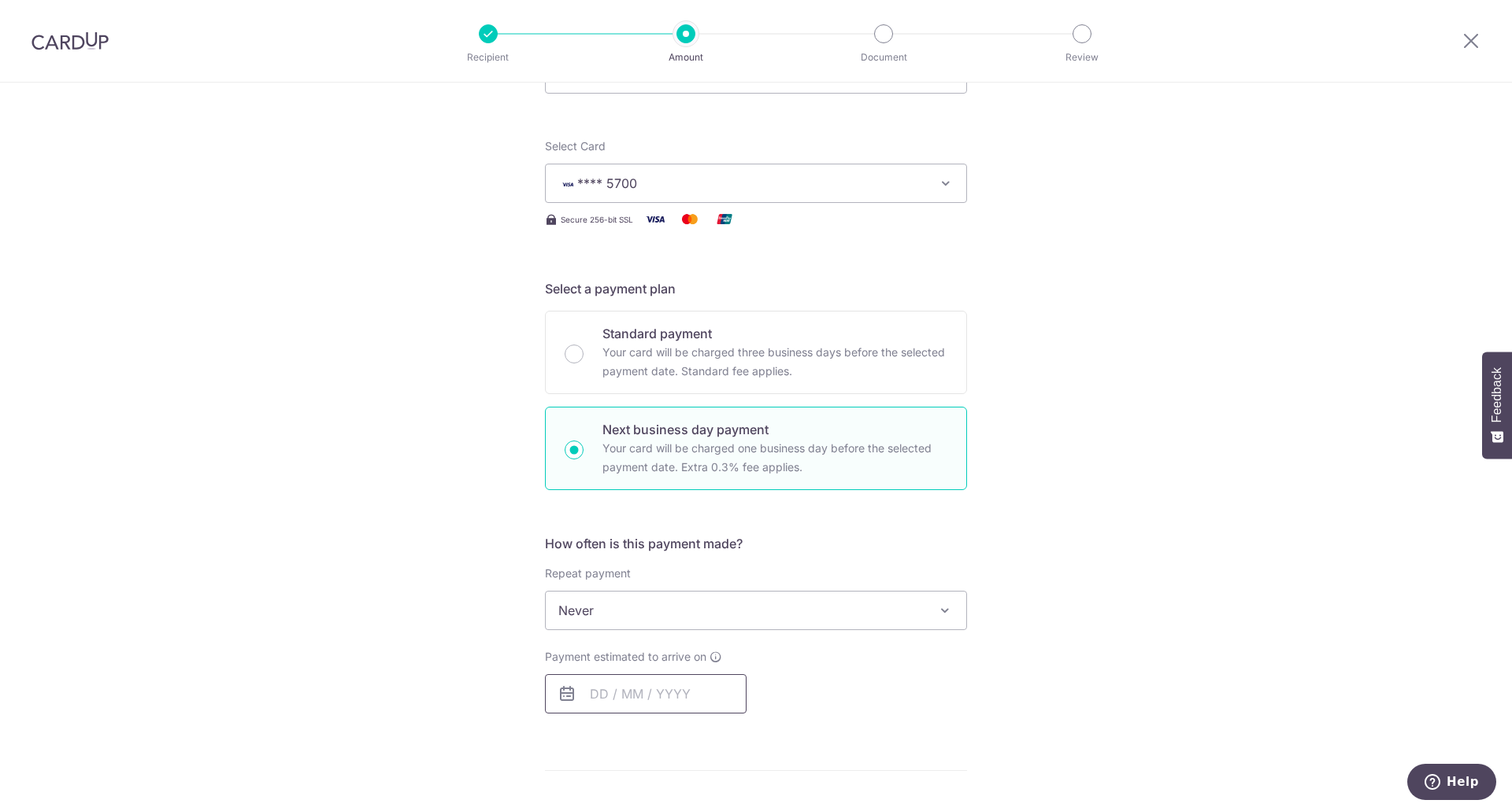
click at [617, 693] on input "text" at bounding box center [646, 694] width 202 height 39
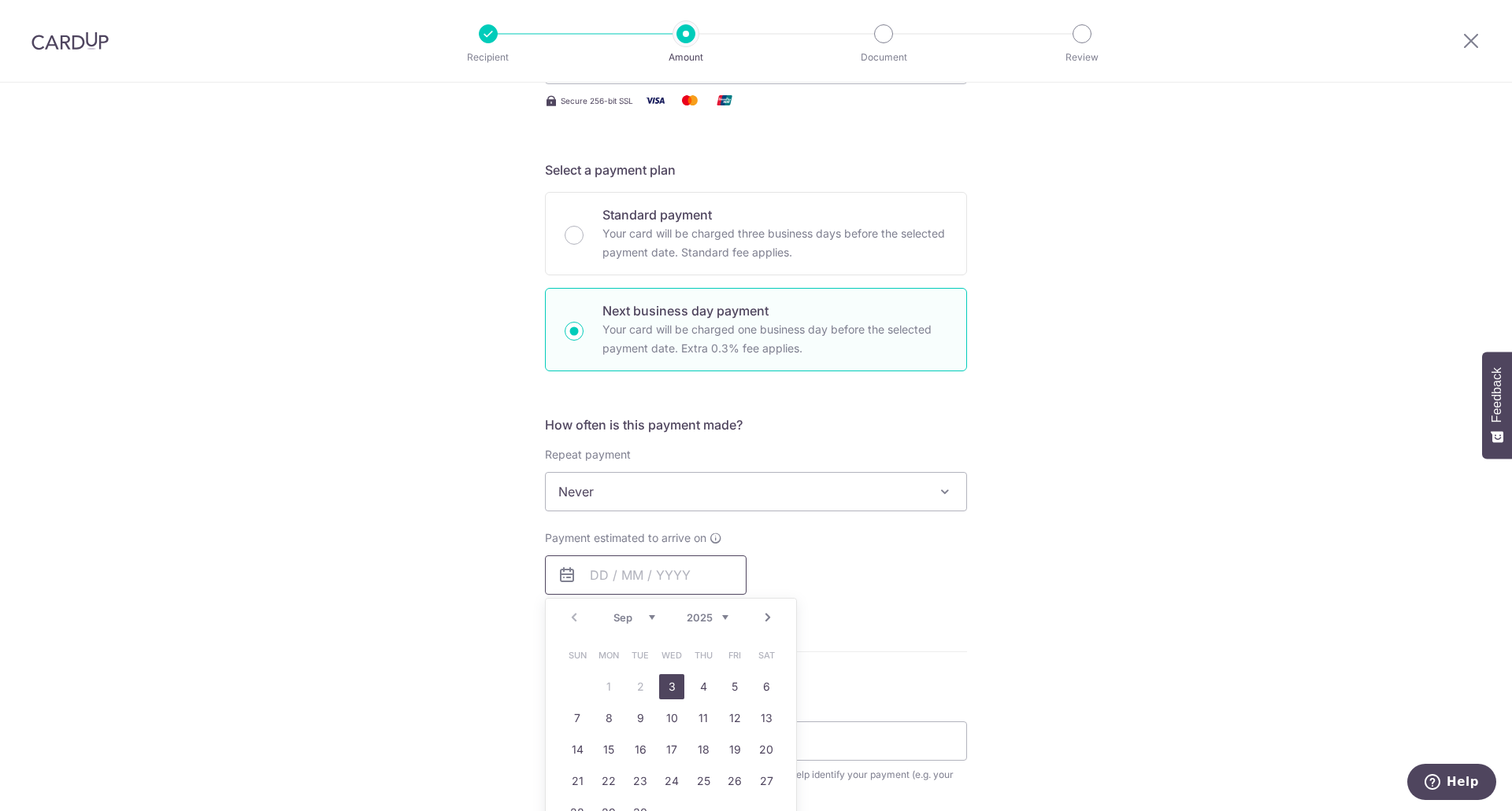
scroll to position [314, 0]
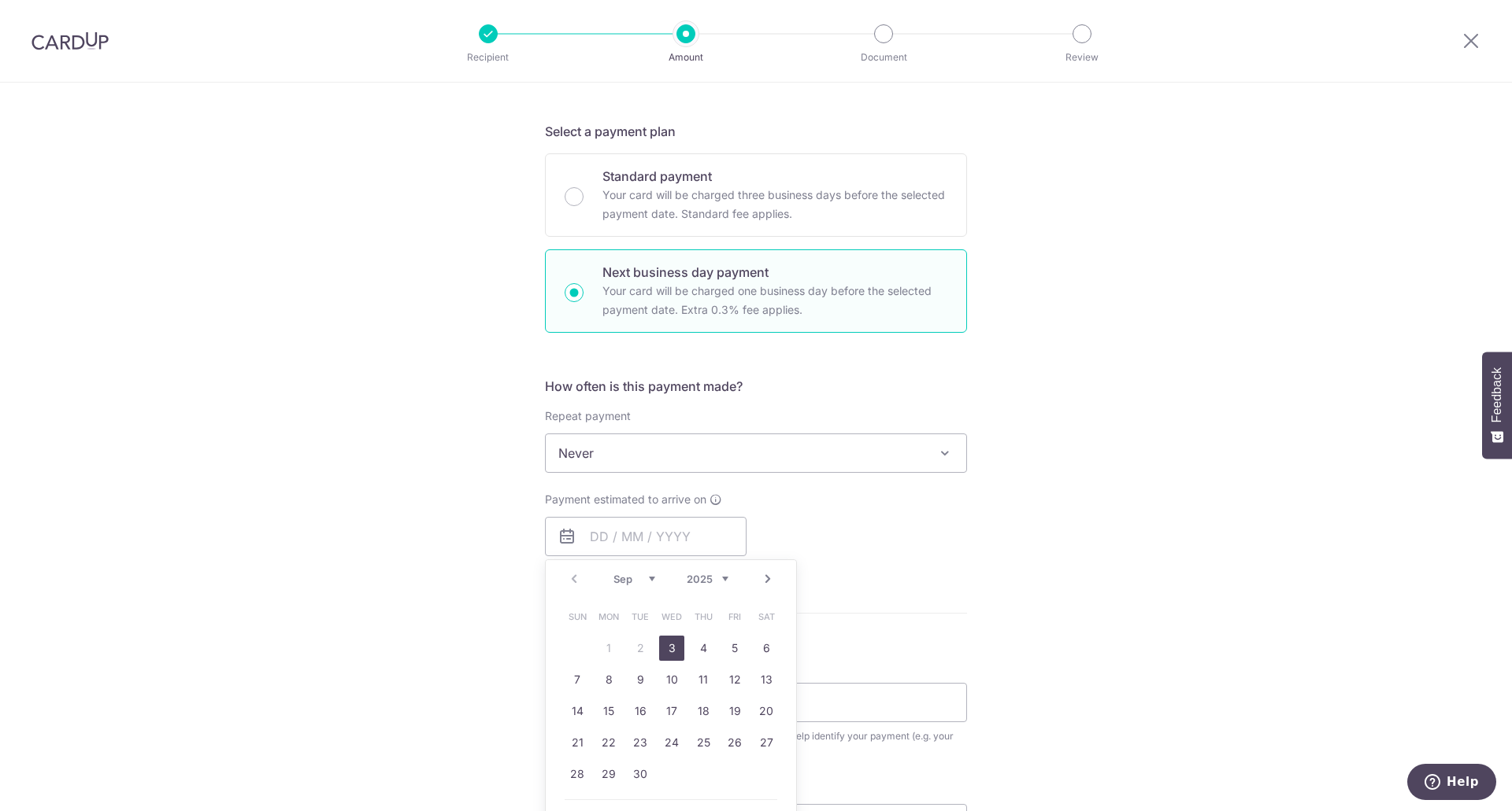
click at [676, 650] on link "3" at bounding box center [671, 648] width 25 height 25
type input "[DATE]"
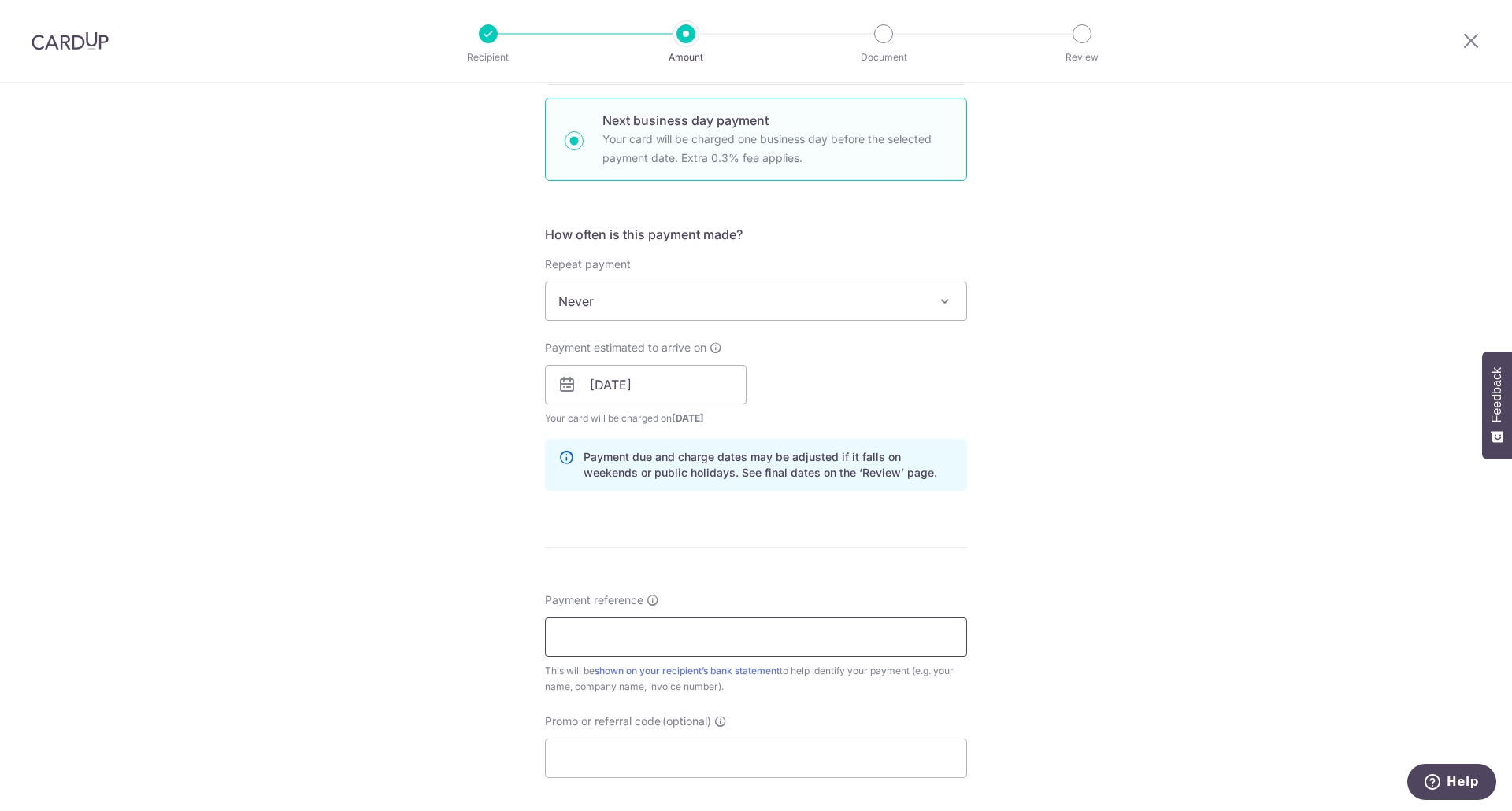
scroll to position [472, 0]
click at [648, 646] on input "Payment reference" at bounding box center [756, 631] width 422 height 39
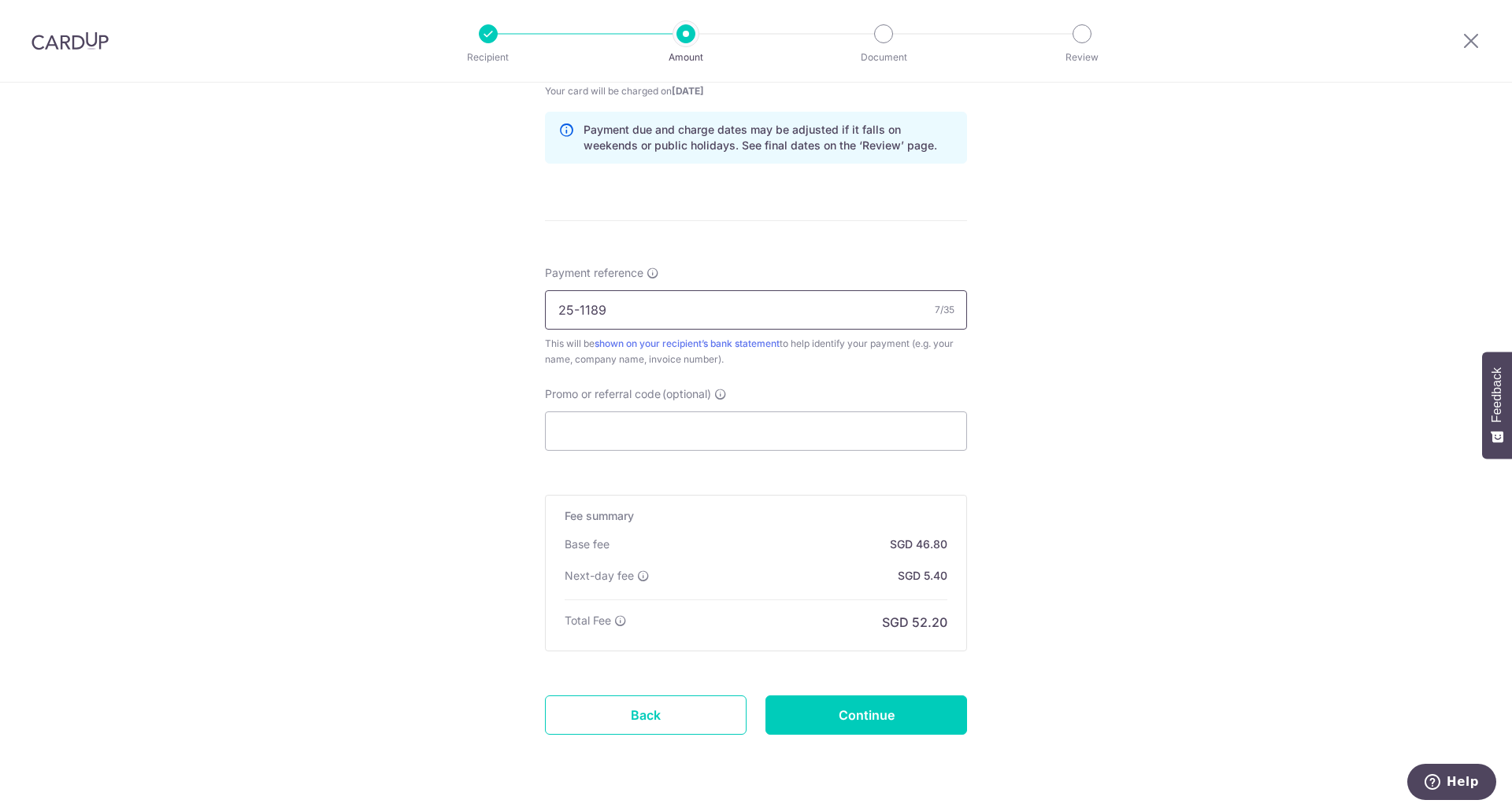
scroll to position [836, 0]
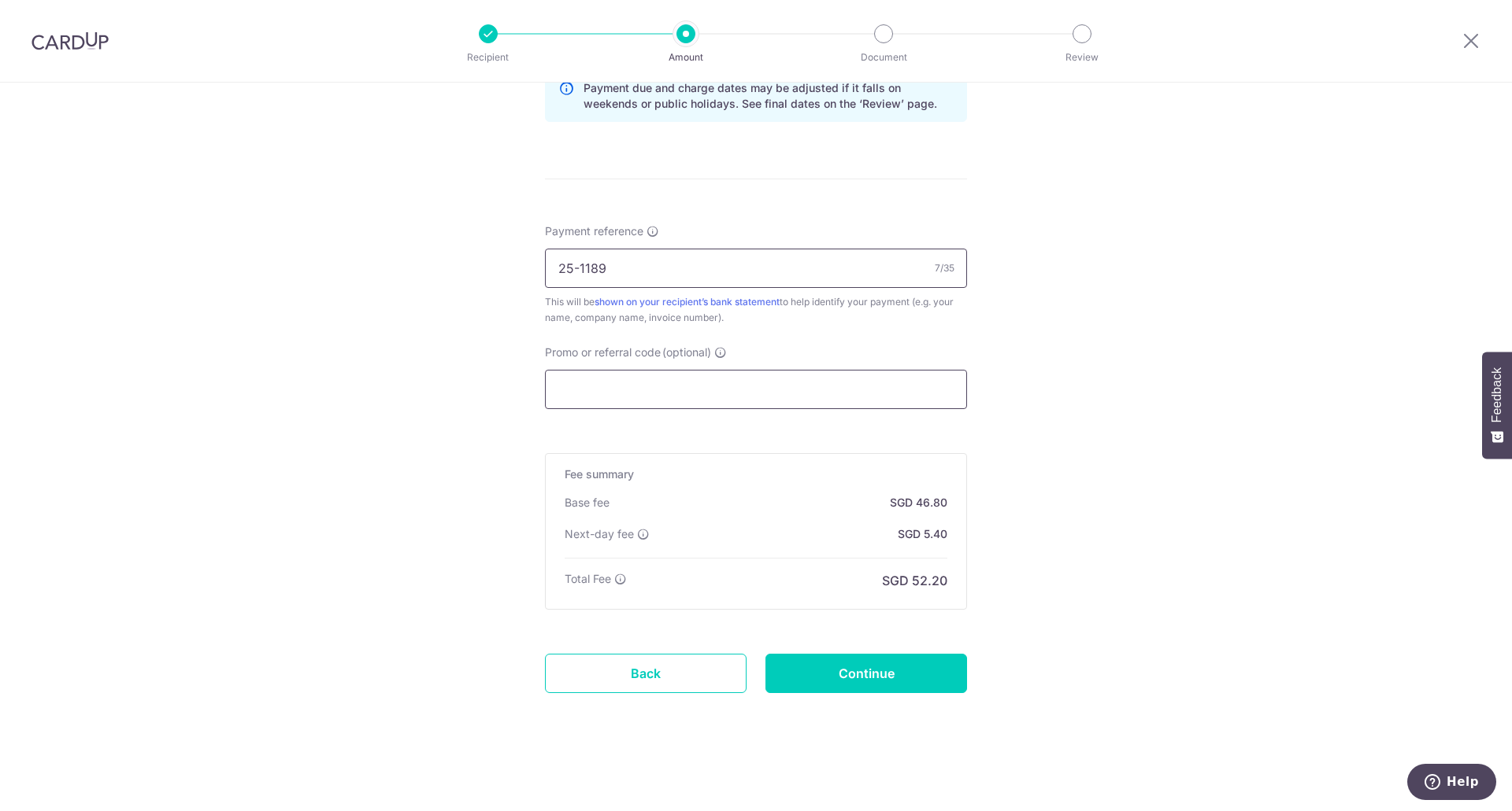
type input "25-1189"
drag, startPoint x: 601, startPoint y: 395, endPoint x: 611, endPoint y: 392, distance: 10.4
click at [611, 392] on input "Promo or referral code (optional)" at bounding box center [756, 389] width 422 height 39
click at [1163, 297] on div "Tell us more about your payment Enter payment amount SGD 1,800.00 1800.00 Recip…" at bounding box center [756, 29] width 1512 height 1564
click at [614, 387] on input "Promo or referral code (optional)" at bounding box center [756, 389] width 422 height 39
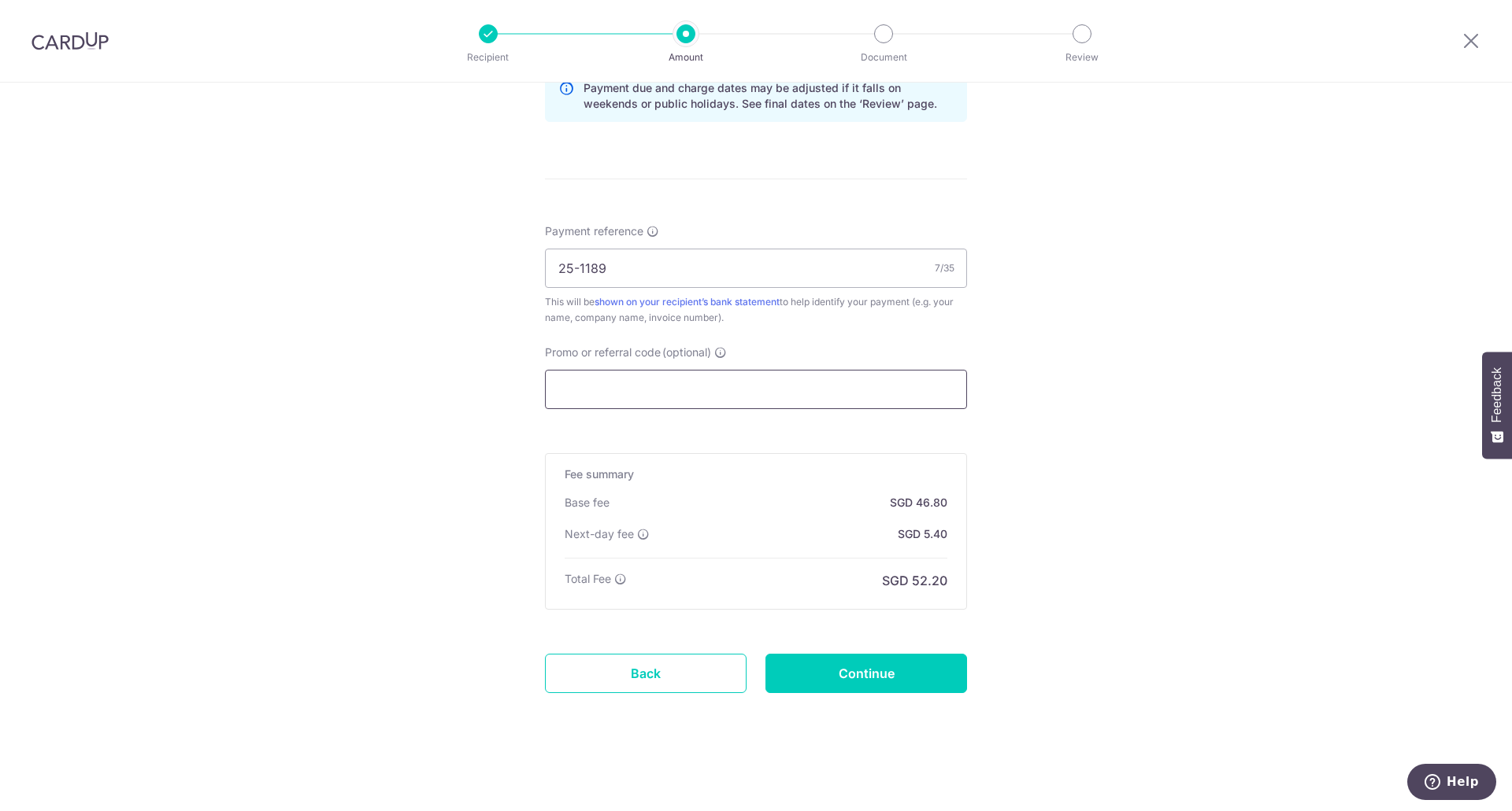
scroll to position [0, 0]
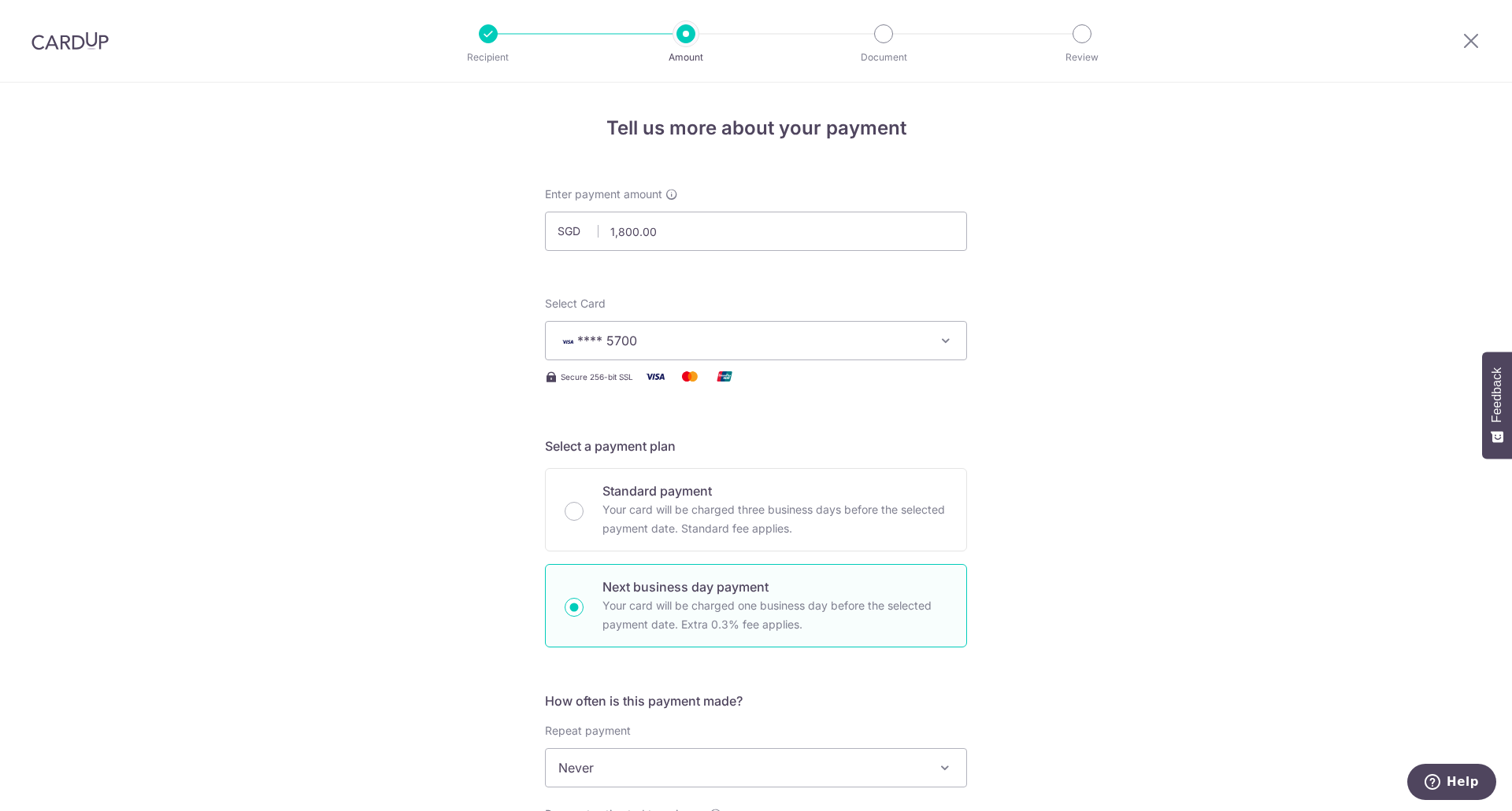
drag, startPoint x: 446, startPoint y: 497, endPoint x: 430, endPoint y: 490, distance: 17.5
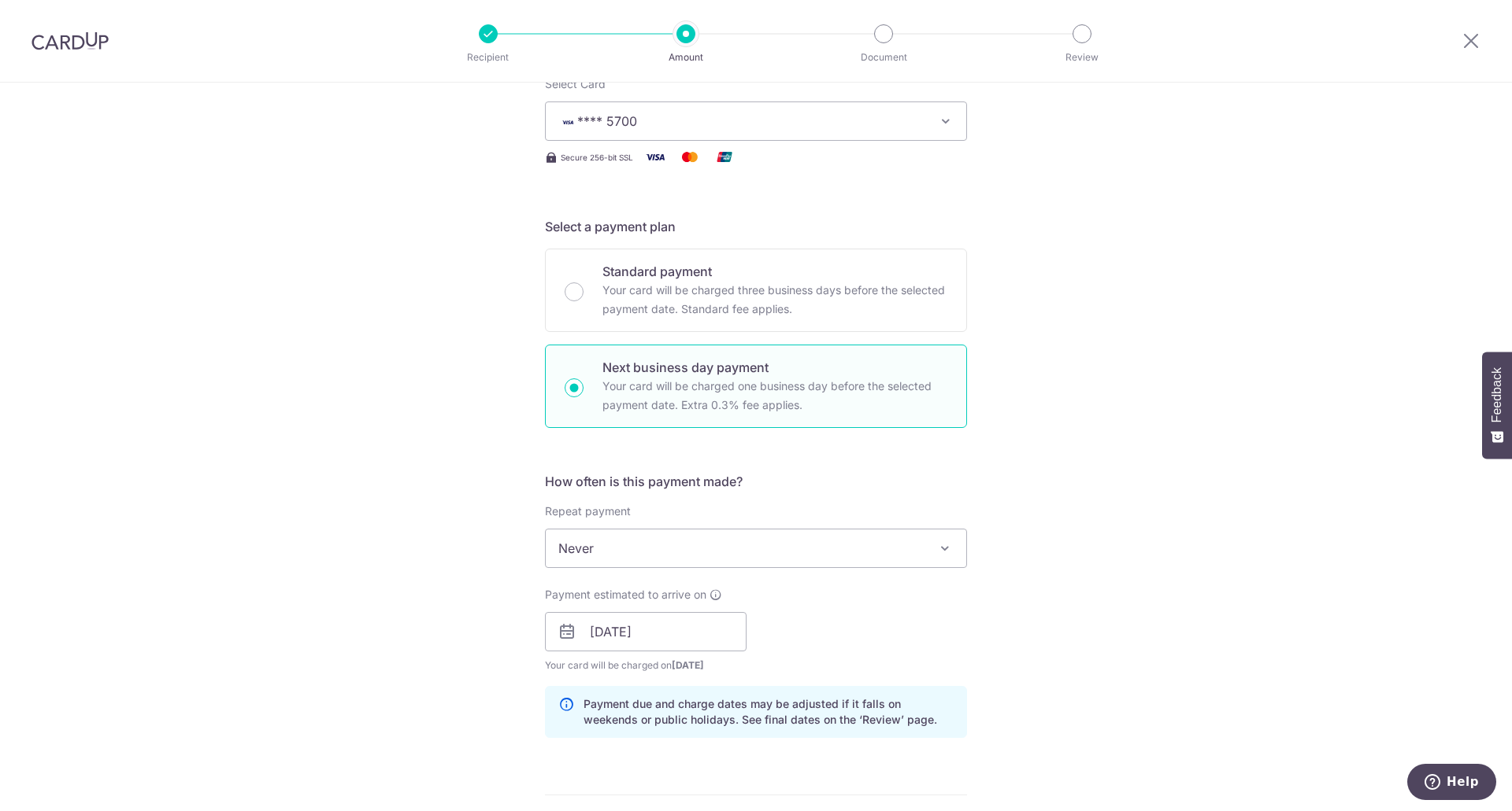
scroll to position [236, 0]
